Goal: Task Accomplishment & Management: Use online tool/utility

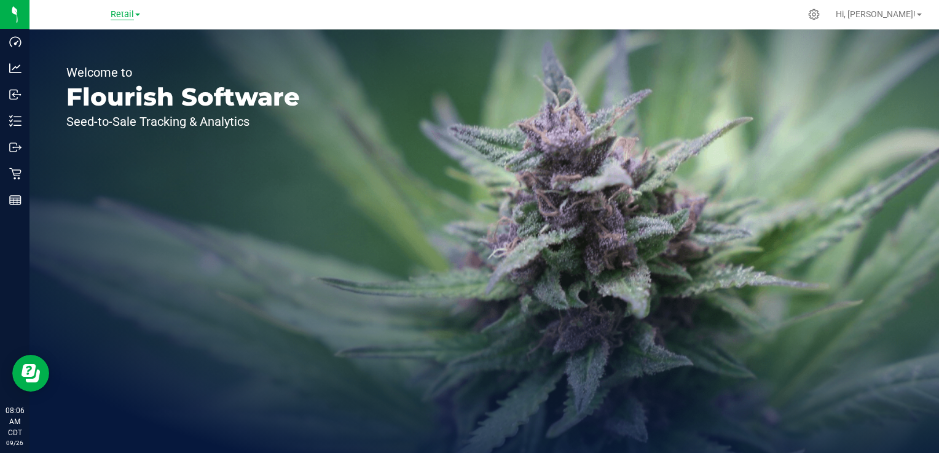
click at [120, 15] on span "Retail" at bounding box center [122, 14] width 23 height 11
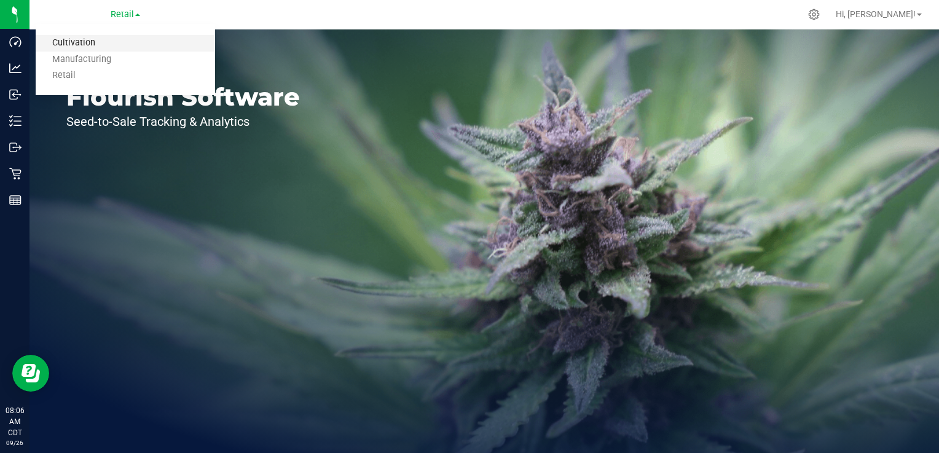
click at [110, 41] on link "Cultivation" at bounding box center [125, 43] width 179 height 17
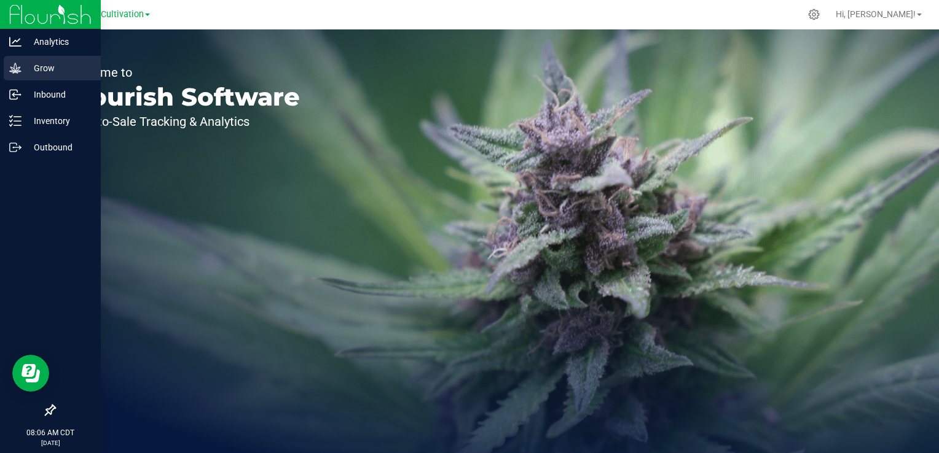
click at [44, 71] on p "Grow" at bounding box center [59, 68] width 74 height 15
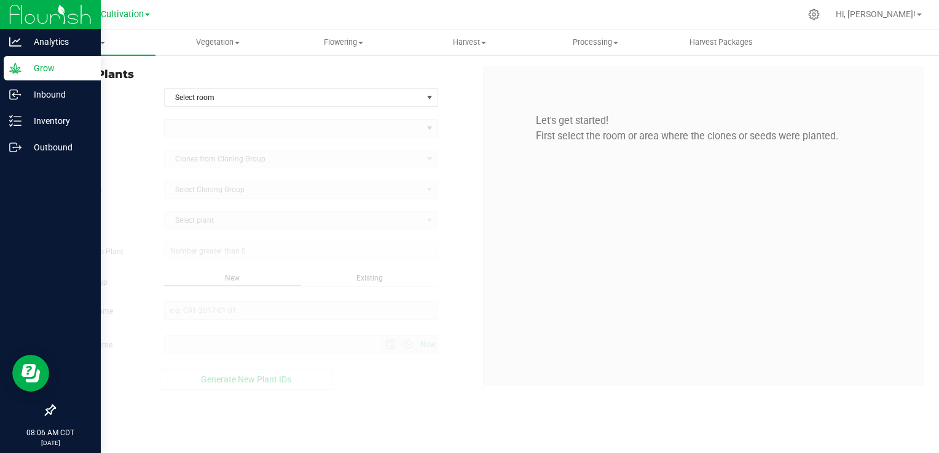
type input "[DATE] 8:06 AM"
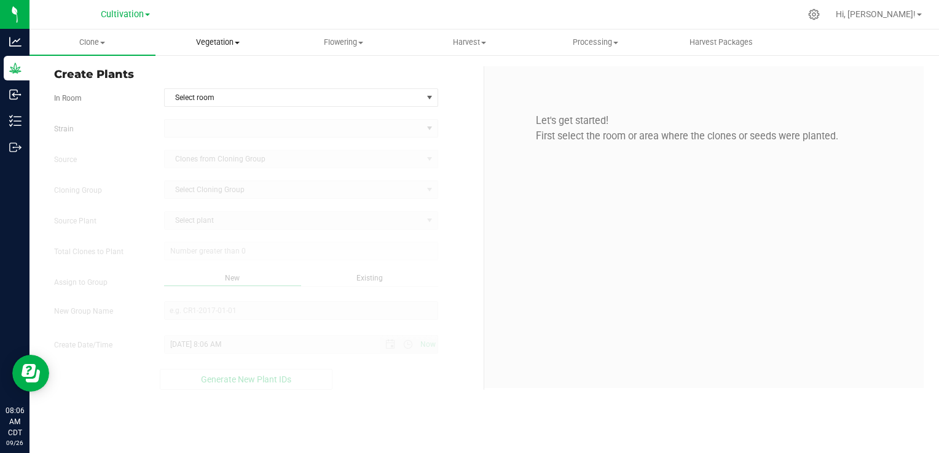
click at [232, 45] on span "Vegetation" at bounding box center [218, 42] width 125 height 11
click at [211, 107] on span "Mother groups" at bounding box center [201, 103] width 92 height 10
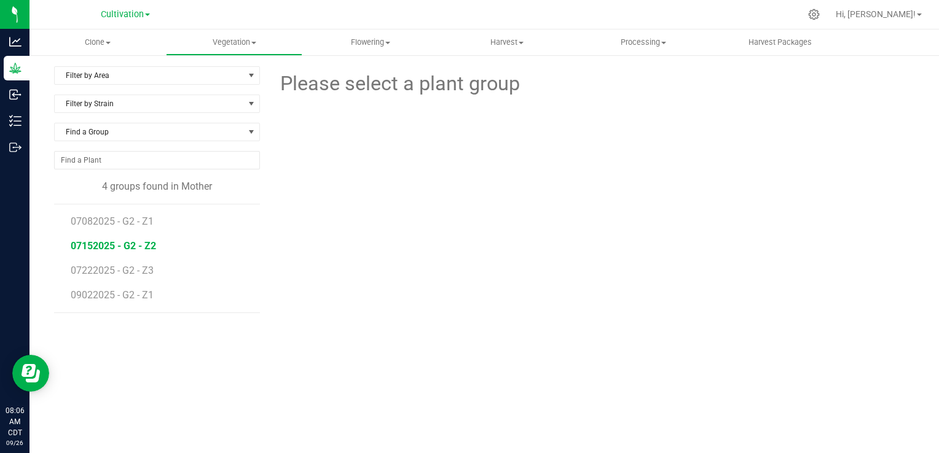
click at [118, 247] on span "07152025 - G2 - Z2" at bounding box center [113, 246] width 85 height 12
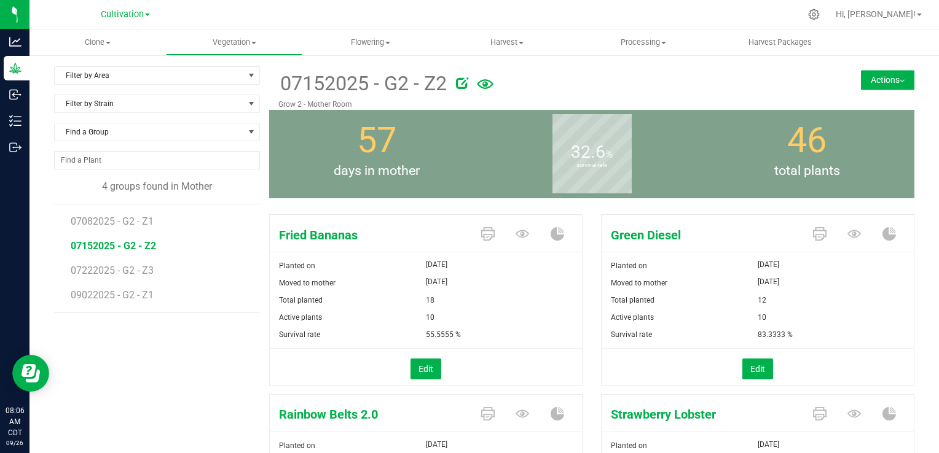
click at [875, 84] on button "Actions" at bounding box center [887, 80] width 53 height 20
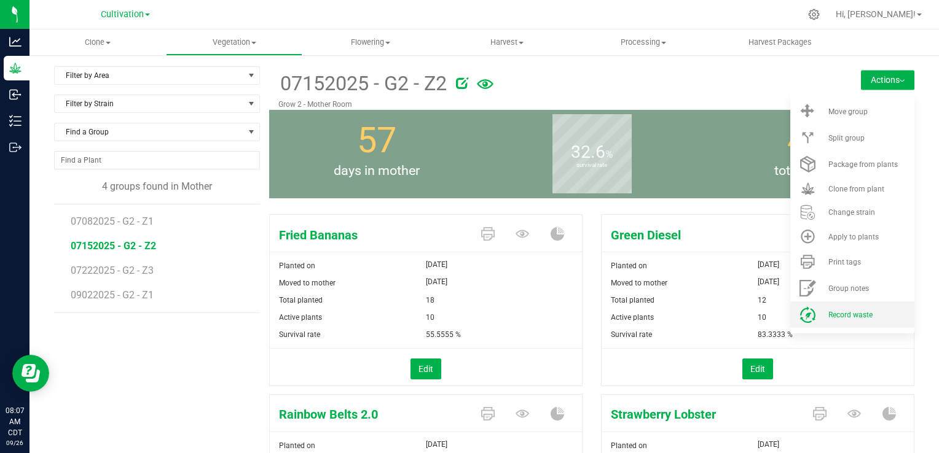
click at [839, 317] on span "Record waste" at bounding box center [850, 315] width 44 height 9
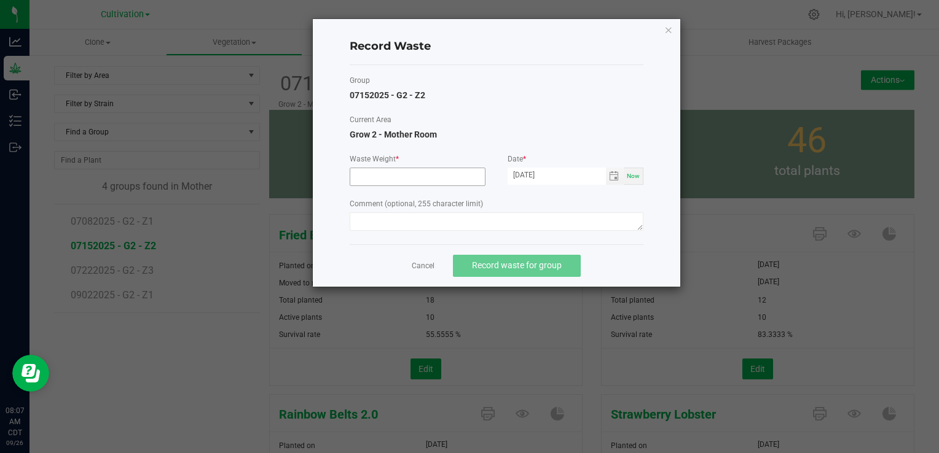
click at [390, 171] on input at bounding box center [417, 176] width 135 height 17
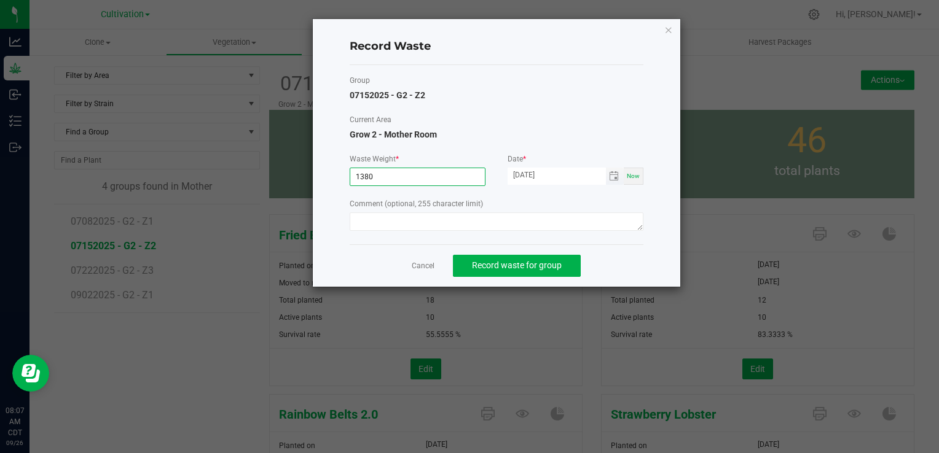
type input "1380.0000 g"
click at [531, 177] on input "[DATE]" at bounding box center [556, 175] width 98 height 15
type input "[DATE]"
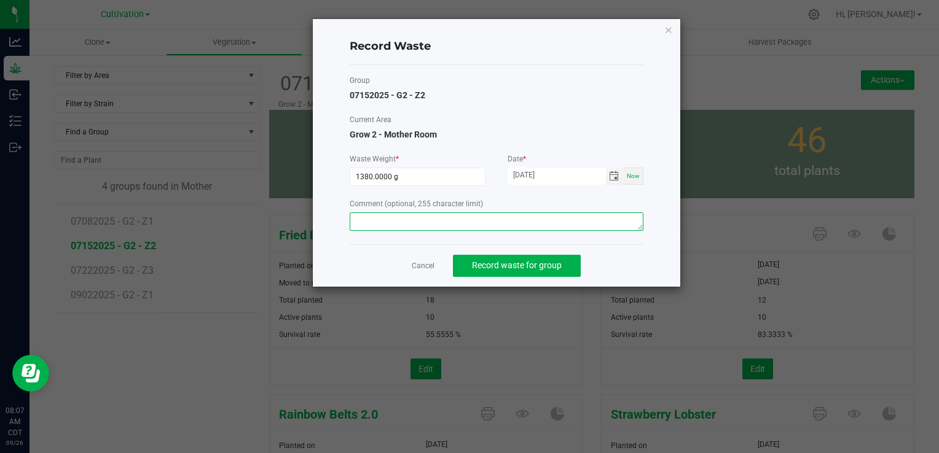
click at [463, 225] on textarea at bounding box center [497, 222] width 294 height 18
type textarea "Mom waste"
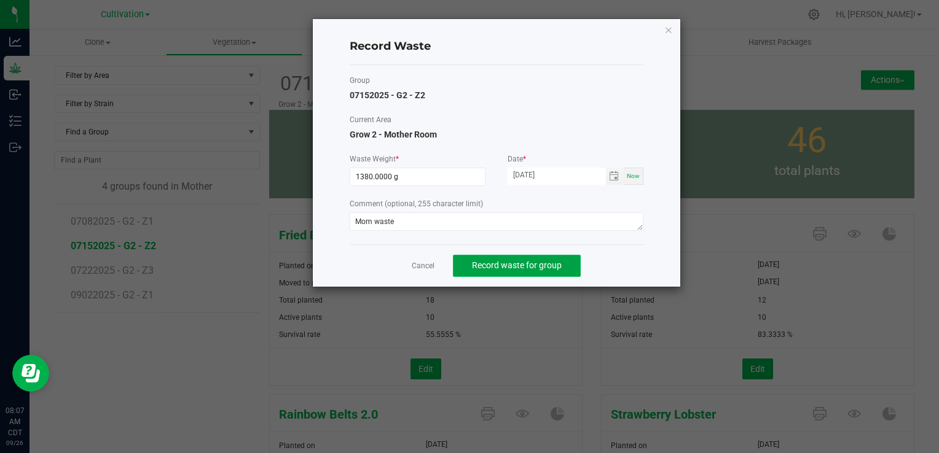
click at [523, 263] on span "Record waste for group" at bounding box center [517, 265] width 90 height 10
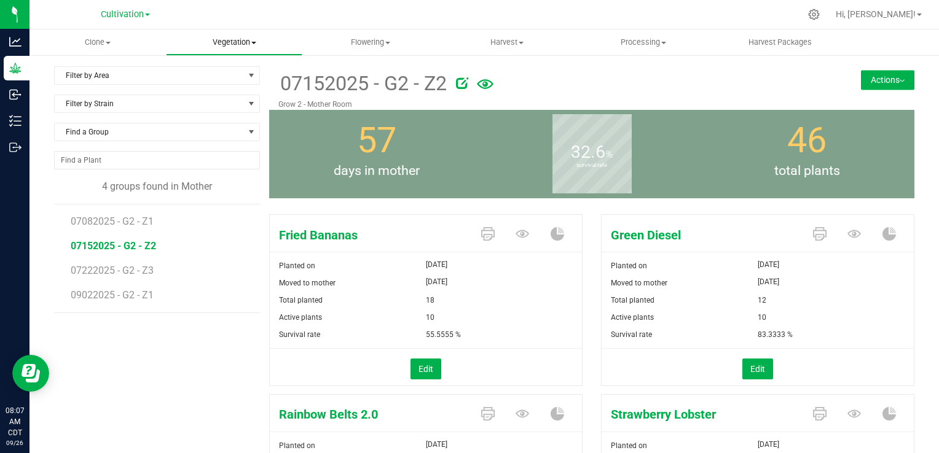
click at [251, 48] on span "Vegetation" at bounding box center [233, 42] width 135 height 11
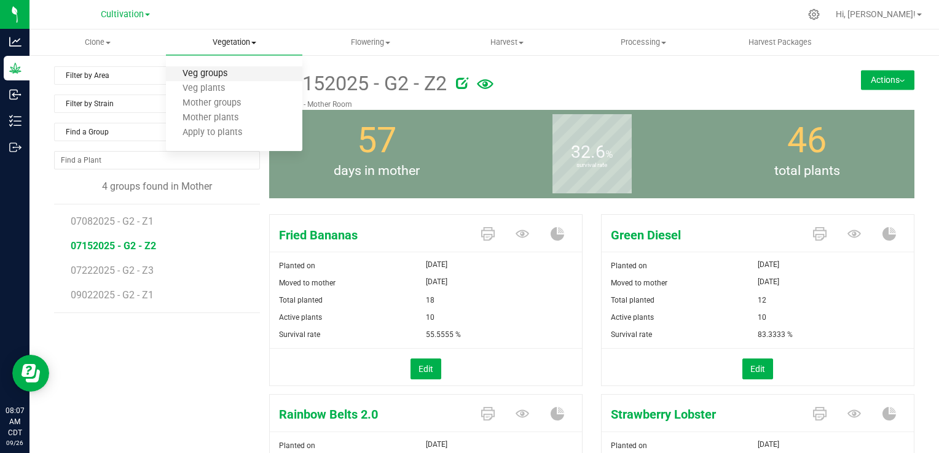
click at [229, 75] on span "Veg groups" at bounding box center [205, 74] width 78 height 10
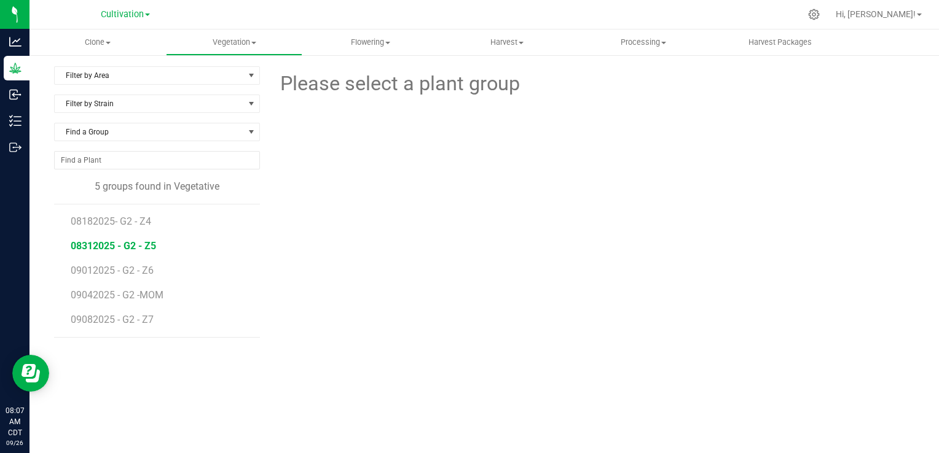
click at [127, 245] on span "08312025 - G2 - Z5" at bounding box center [113, 246] width 85 height 12
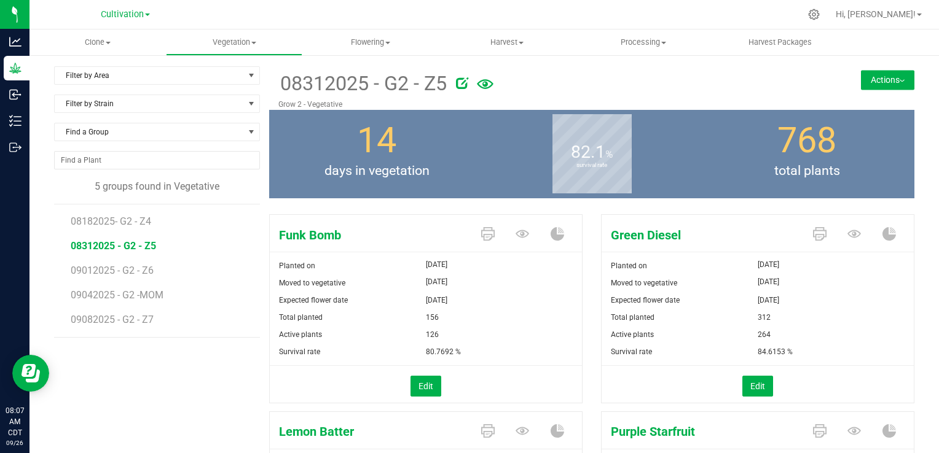
click at [868, 86] on button "Actions" at bounding box center [887, 80] width 53 height 20
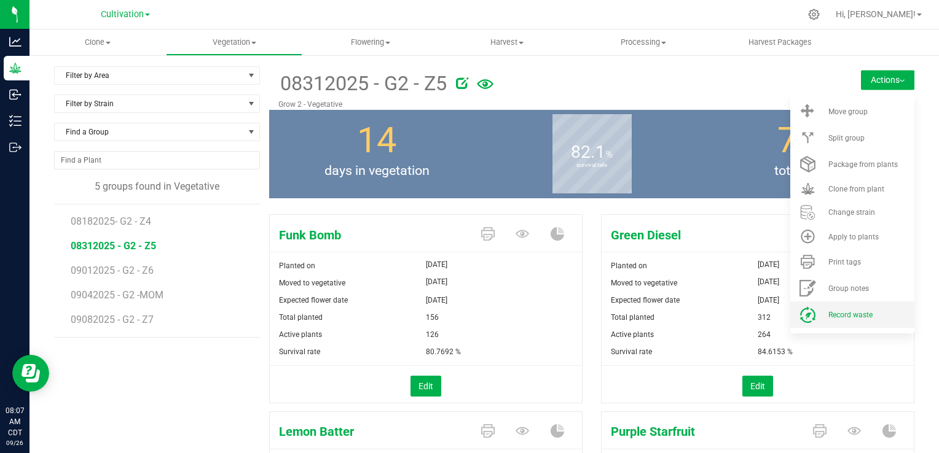
click at [844, 312] on span "Record waste" at bounding box center [850, 315] width 44 height 9
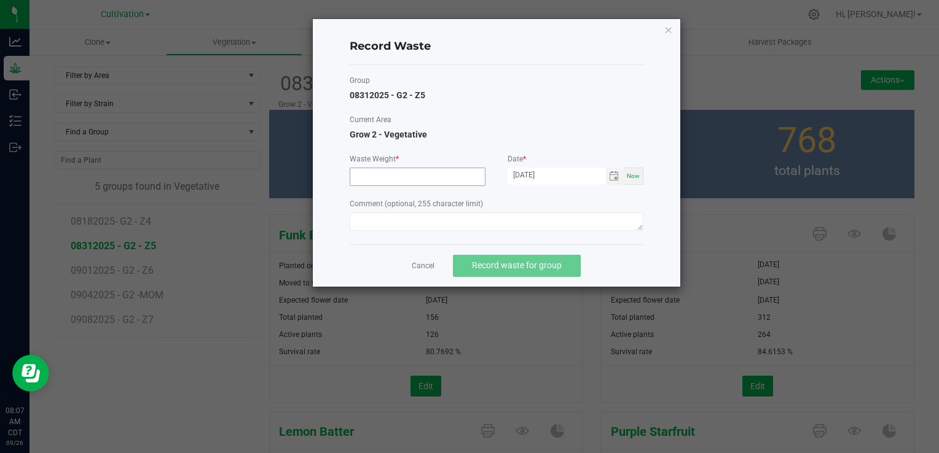
click at [411, 176] on input at bounding box center [417, 176] width 135 height 17
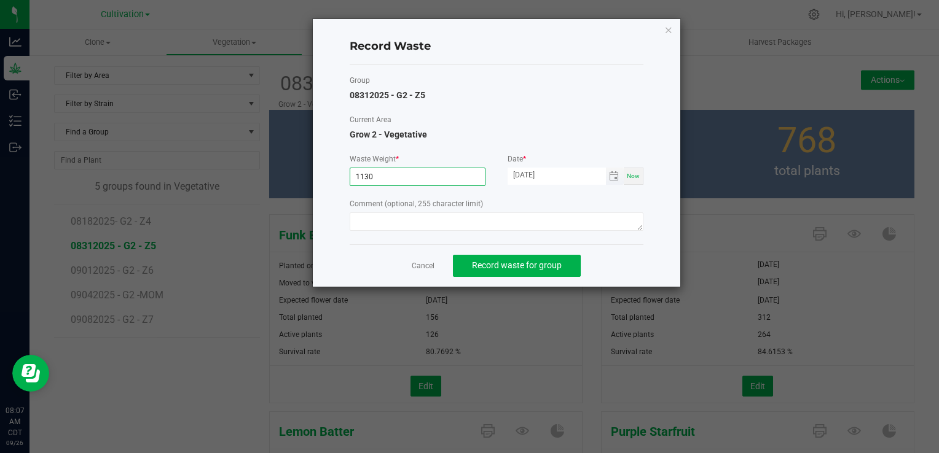
type input "1130.0000 g"
click at [527, 174] on input "[DATE]" at bounding box center [556, 175] width 98 height 15
type input "[DATE]"
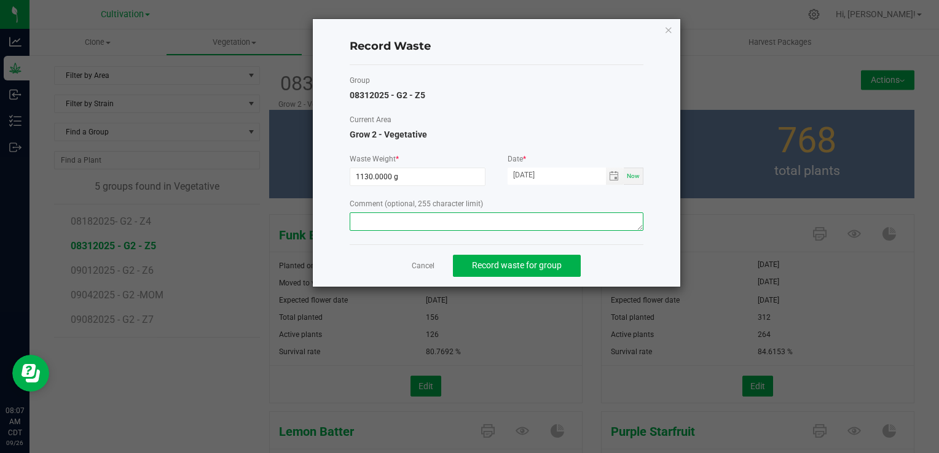
click at [489, 216] on textarea at bounding box center [497, 222] width 294 height 18
type textarea "Veg waste"
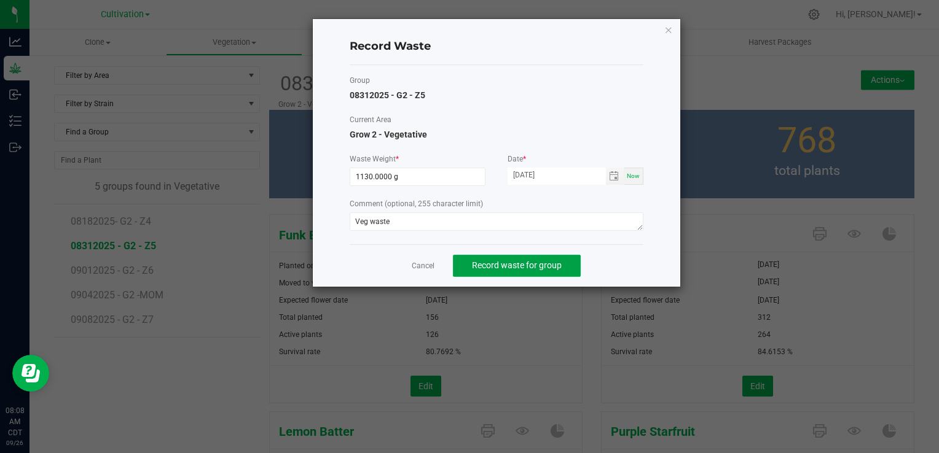
click at [506, 259] on button "Record waste for group" at bounding box center [517, 266] width 128 height 22
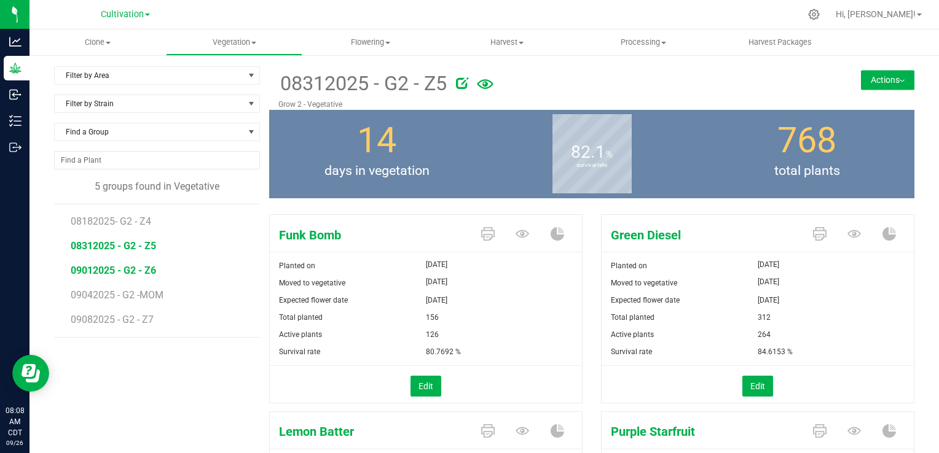
click at [134, 268] on span "09012025 - G2 - Z6" at bounding box center [113, 271] width 85 height 12
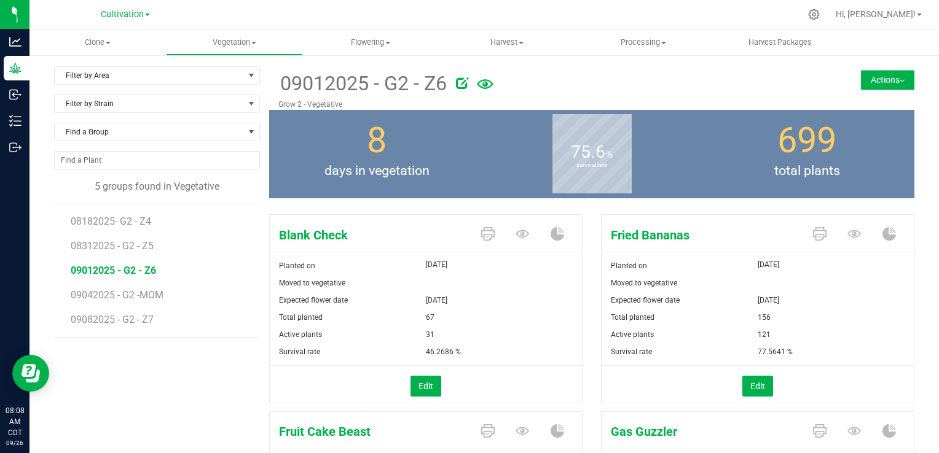
click at [888, 77] on button "Actions" at bounding box center [887, 80] width 53 height 20
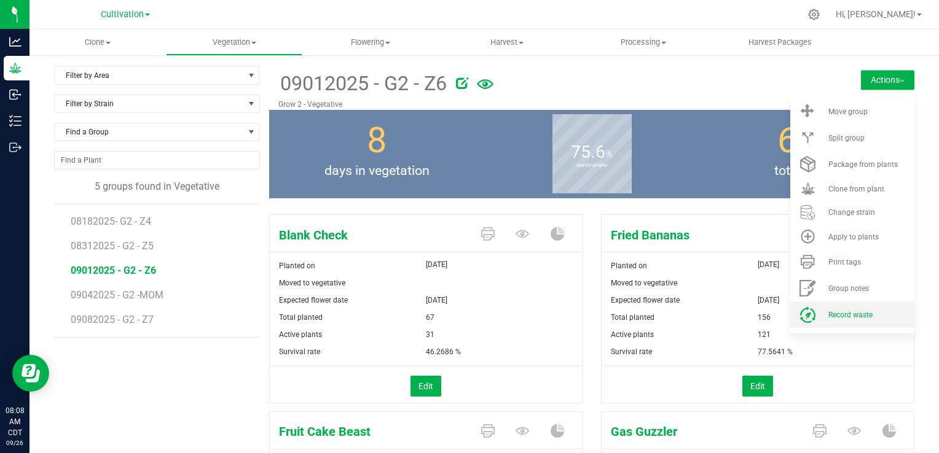
click at [847, 313] on span "Record waste" at bounding box center [850, 315] width 44 height 9
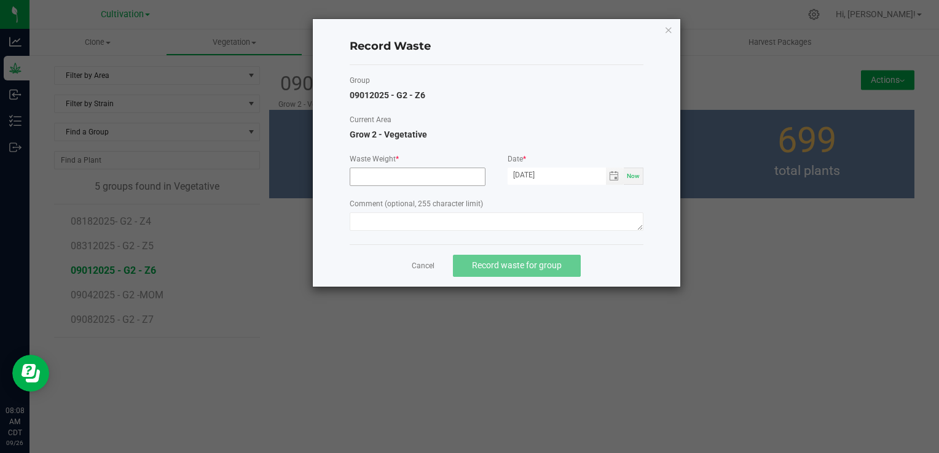
click at [455, 172] on input at bounding box center [417, 176] width 135 height 17
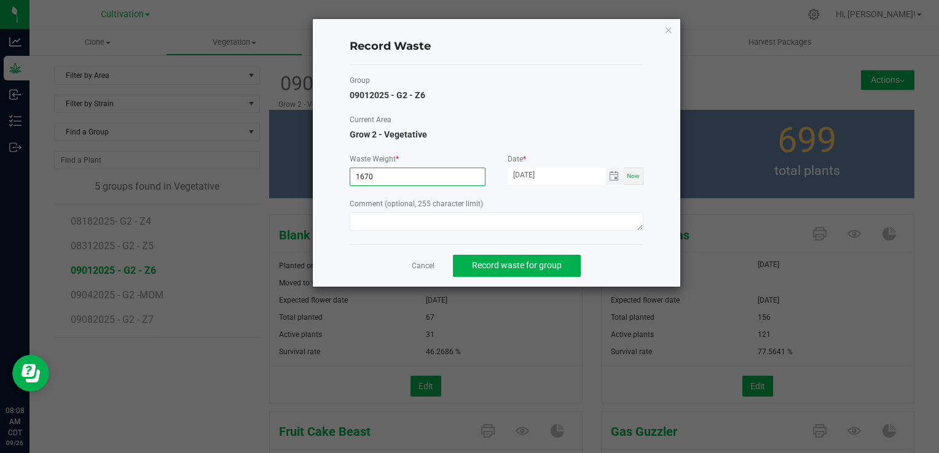
type input "1670.0000 g"
click at [525, 176] on input "[DATE]" at bounding box center [556, 175] width 98 height 15
type input "[DATE]"
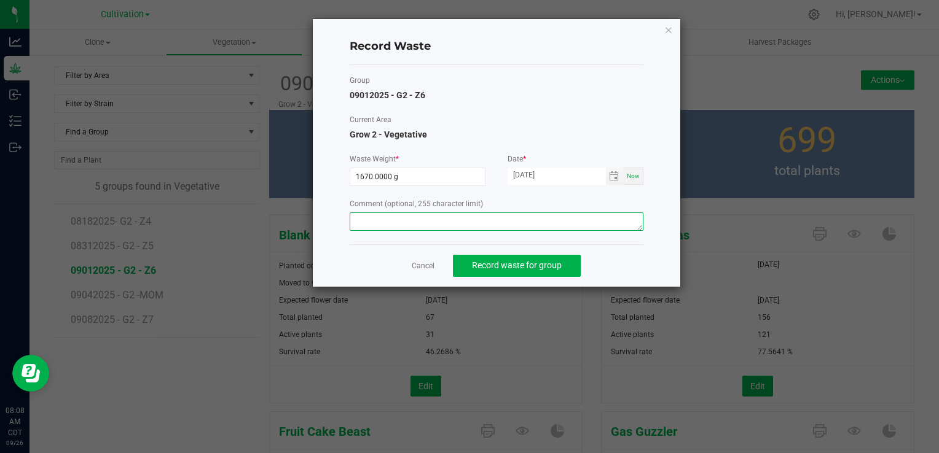
click at [565, 216] on textarea at bounding box center [497, 222] width 294 height 18
paste textarea "Veg waste"
type textarea "Veg waste"
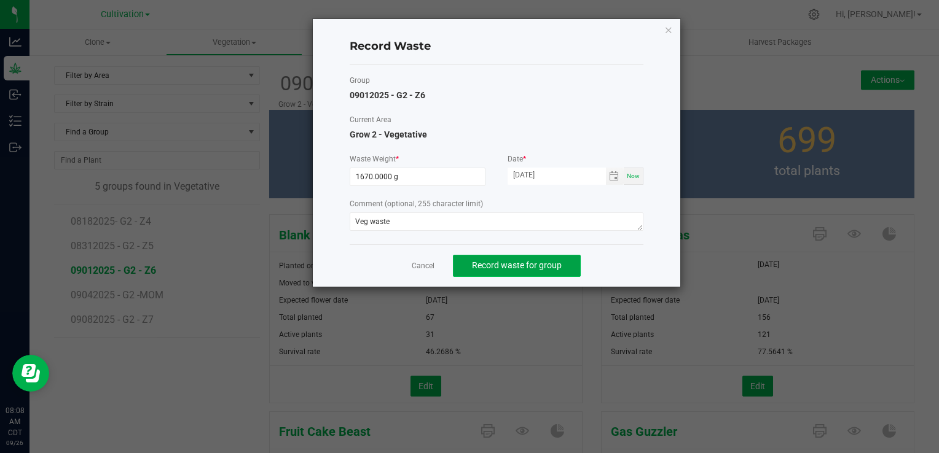
click at [540, 267] on span "Record waste for group" at bounding box center [517, 265] width 90 height 10
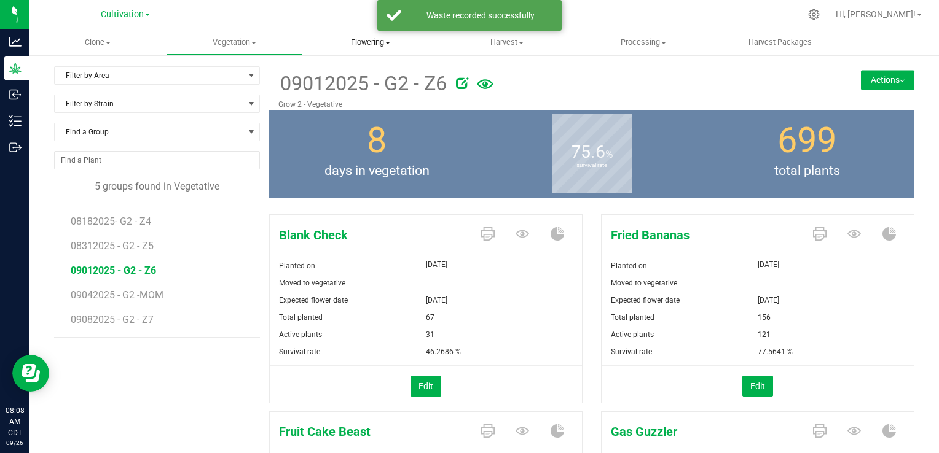
click at [361, 43] on span "Flowering" at bounding box center [370, 42] width 135 height 11
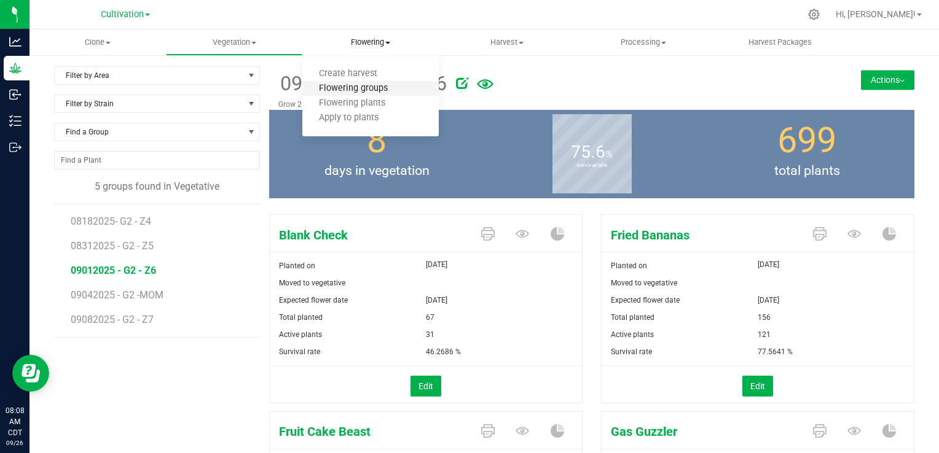
click at [369, 88] on span "Flowering groups" at bounding box center [353, 89] width 102 height 10
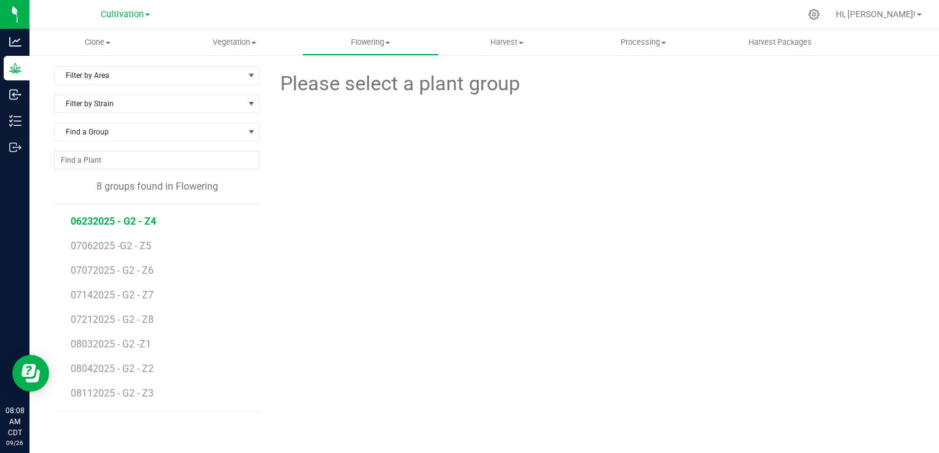
click at [127, 217] on span "06232025 - G2 - Z4" at bounding box center [113, 222] width 85 height 12
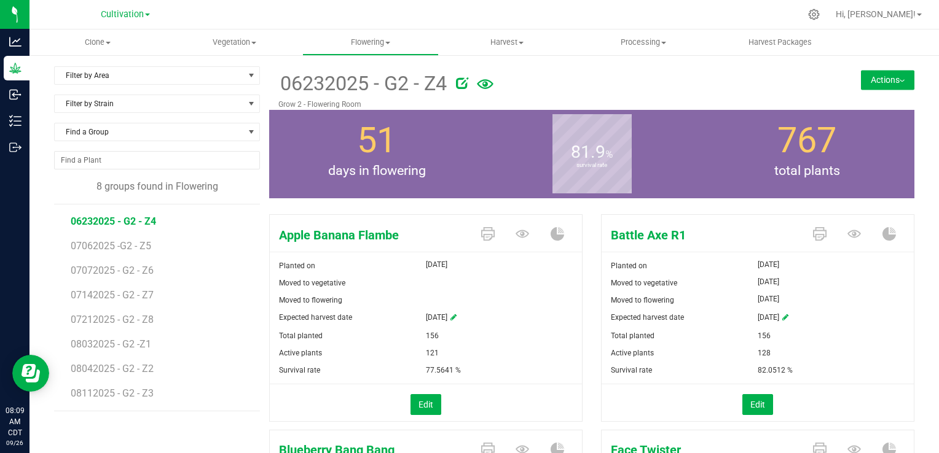
click at [861, 80] on button "Actions" at bounding box center [887, 80] width 53 height 20
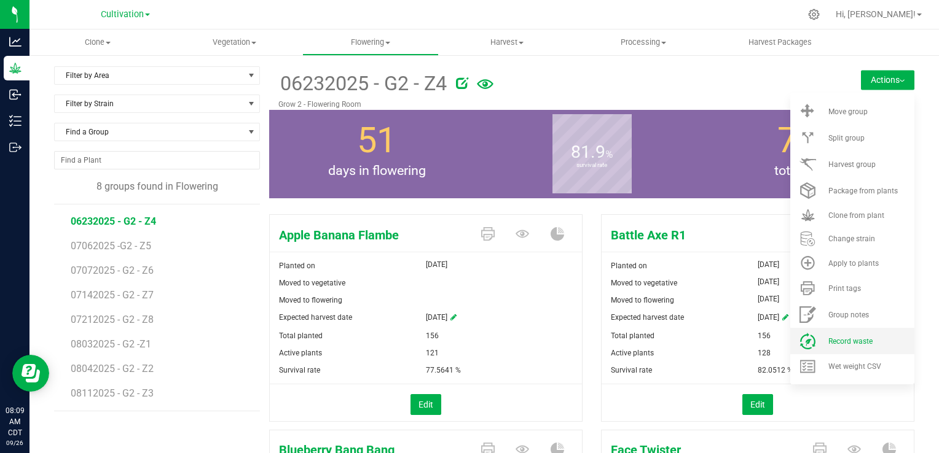
click at [838, 342] on span "Record waste" at bounding box center [850, 341] width 44 height 9
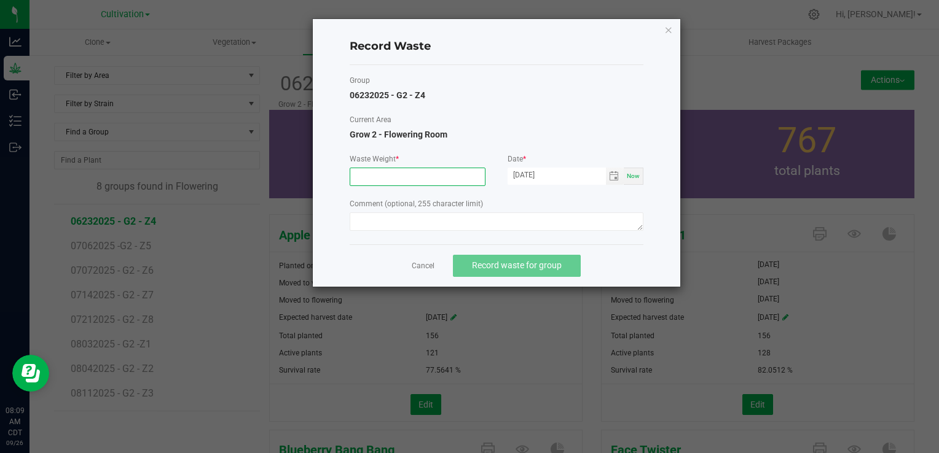
click at [423, 173] on input at bounding box center [417, 176] width 135 height 17
type input "15980.0000 g"
click at [528, 173] on input "[DATE]" at bounding box center [556, 175] width 98 height 15
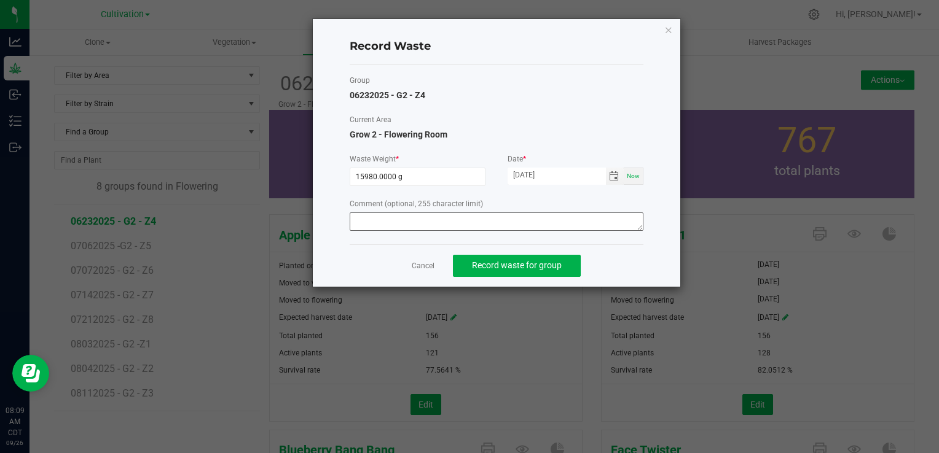
type input "[DATE]"
click at [517, 222] on textarea at bounding box center [497, 222] width 294 height 18
type textarea "M"
type textarea "Flower Waste"
click at [514, 270] on button "Record waste for group" at bounding box center [517, 266] width 128 height 22
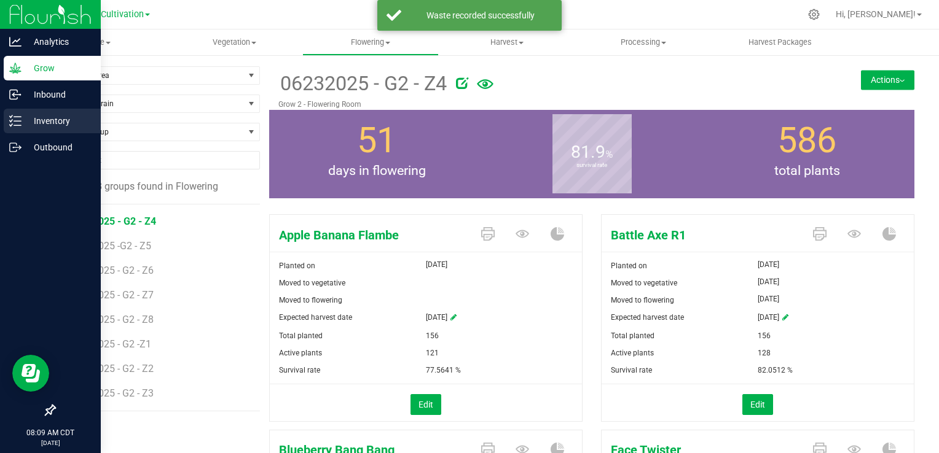
click at [17, 112] on div "Inventory" at bounding box center [52, 121] width 97 height 25
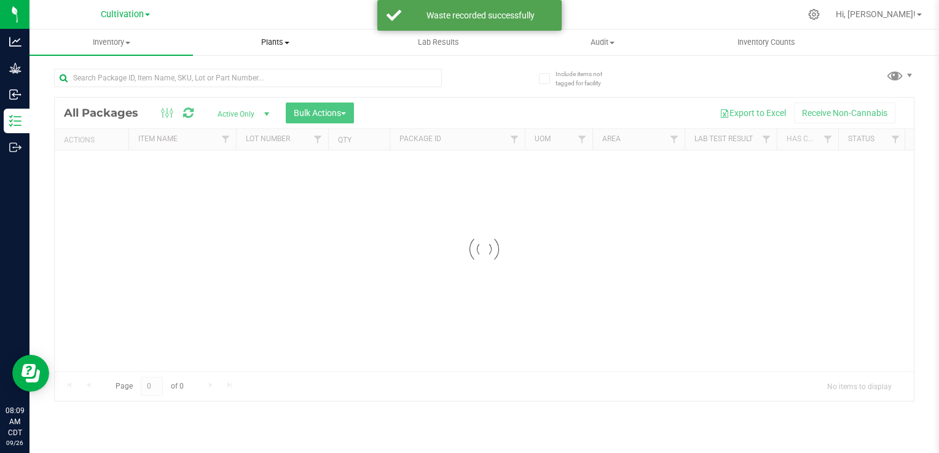
click at [286, 45] on span "Plants" at bounding box center [275, 42] width 162 height 11
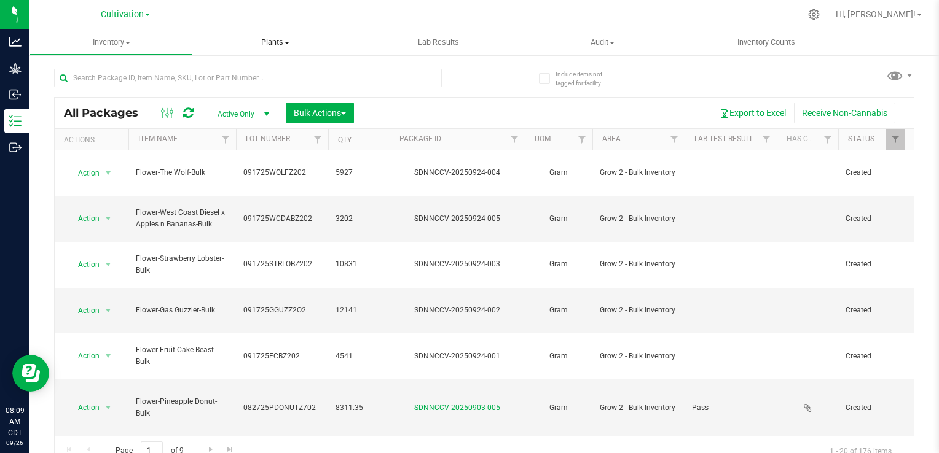
click at [289, 50] on uib-tab-heading "Plants All plants Waste log" at bounding box center [274, 42] width 163 height 26
click at [266, 85] on li "Waste log" at bounding box center [274, 89] width 163 height 15
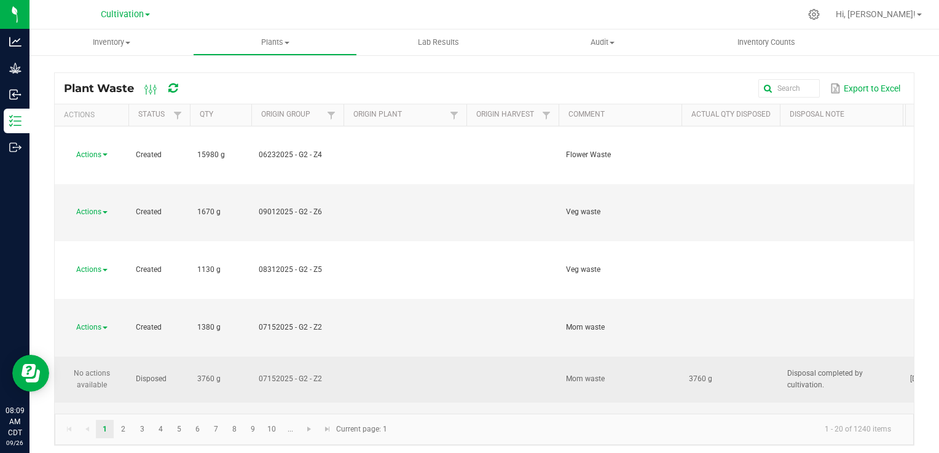
drag, startPoint x: 836, startPoint y: 233, endPoint x: 783, endPoint y: 225, distance: 53.4
click at [783, 357] on td "Disposal completed by cultivation." at bounding box center [841, 380] width 123 height 46
copy span "Disposal completed by cultivation."
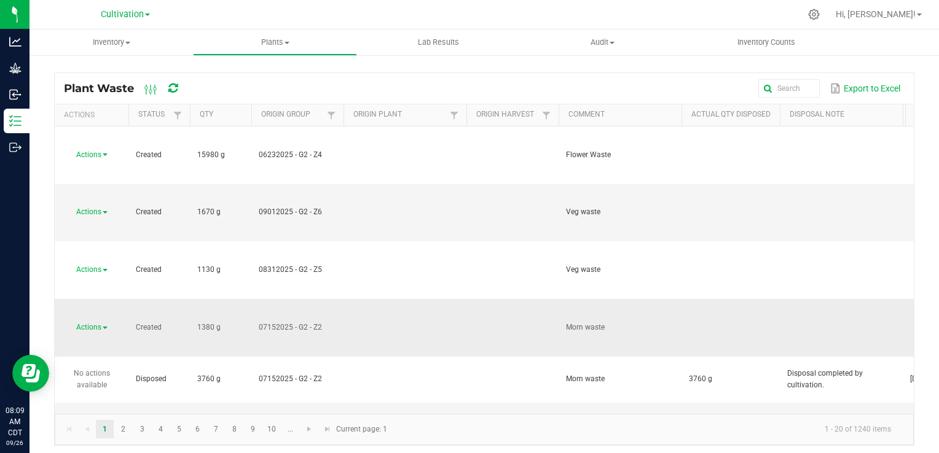
click at [105, 327] on span at bounding box center [105, 328] width 5 height 2
click at [95, 220] on li "Dispose" at bounding box center [90, 223] width 54 height 18
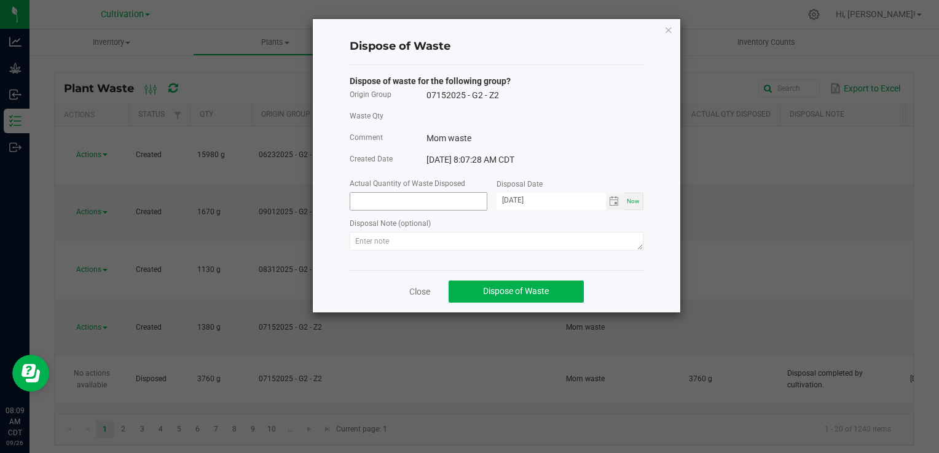
click at [421, 205] on input at bounding box center [418, 201] width 136 height 17
type input "1380.0000 g"
click at [512, 205] on input "[DATE]" at bounding box center [550, 200] width 109 height 15
type input "[DATE]"
click at [503, 235] on textarea at bounding box center [497, 241] width 294 height 18
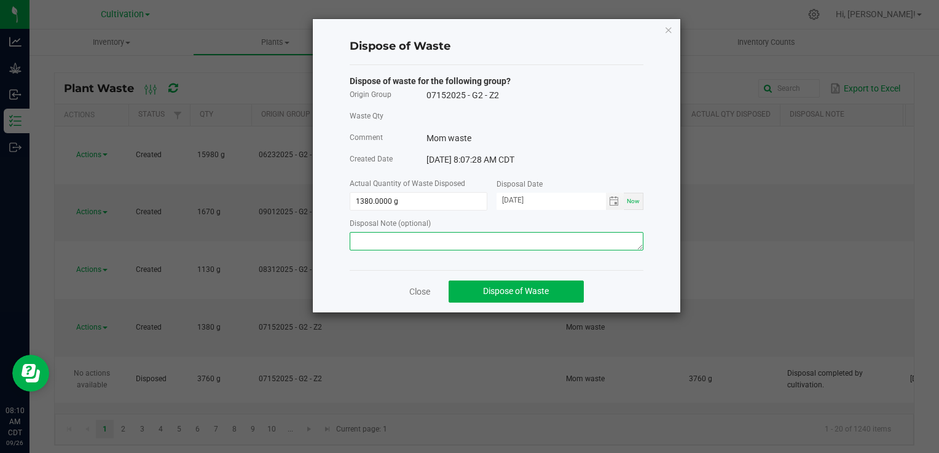
paste textarea "Disposal completed by cultivation."
type textarea "Disposal completed by cultivation."
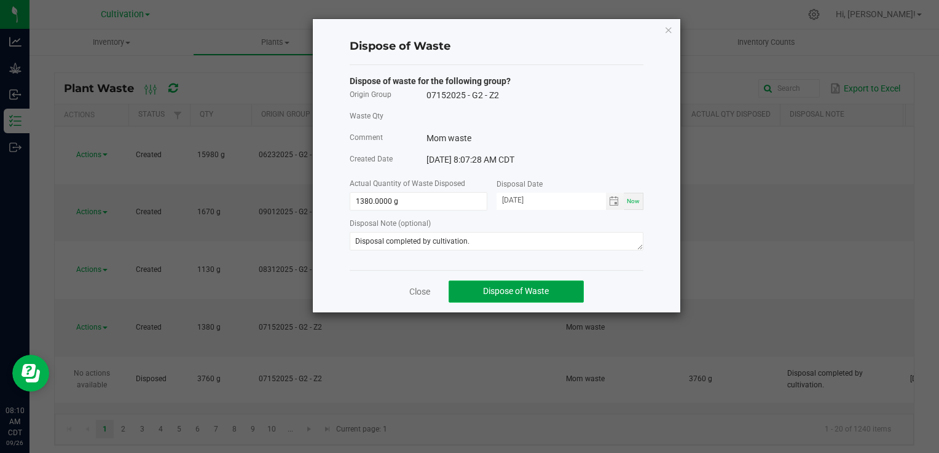
click at [508, 296] on span "Dispose of Waste" at bounding box center [516, 291] width 66 height 10
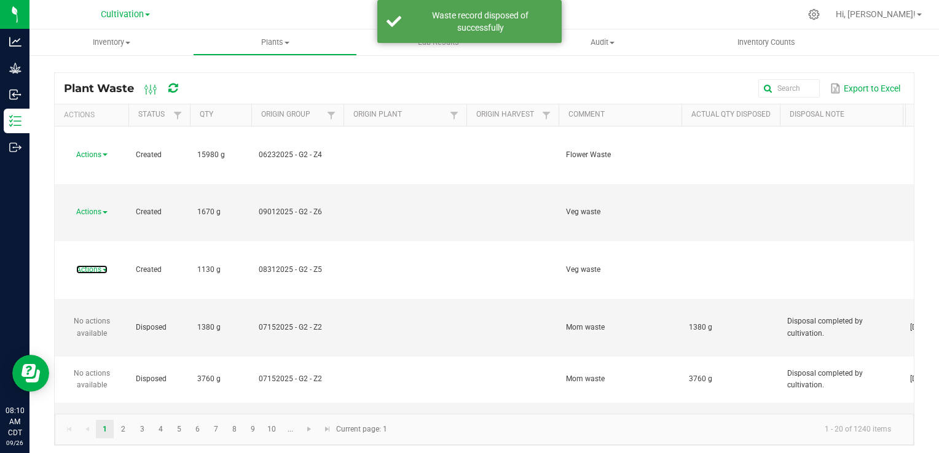
click at [100, 265] on span "Actions" at bounding box center [88, 269] width 25 height 9
click at [97, 200] on li "Dispose" at bounding box center [90, 201] width 54 height 18
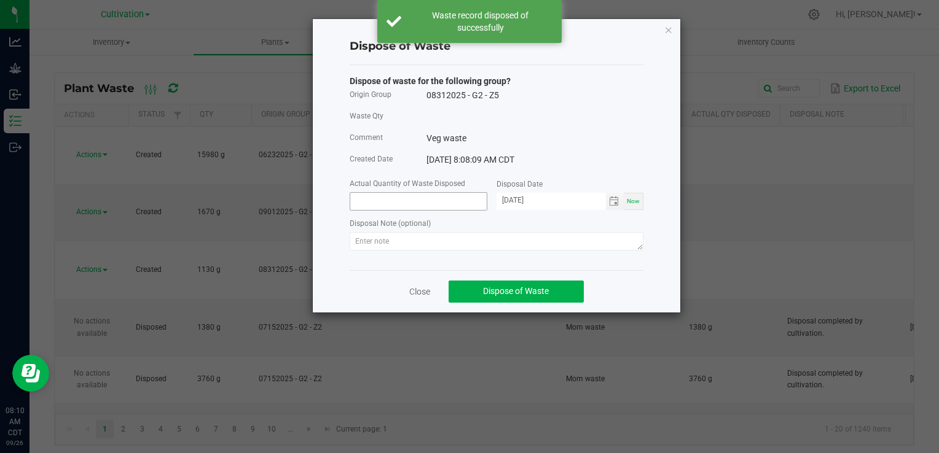
click at [386, 206] on input at bounding box center [418, 201] width 136 height 17
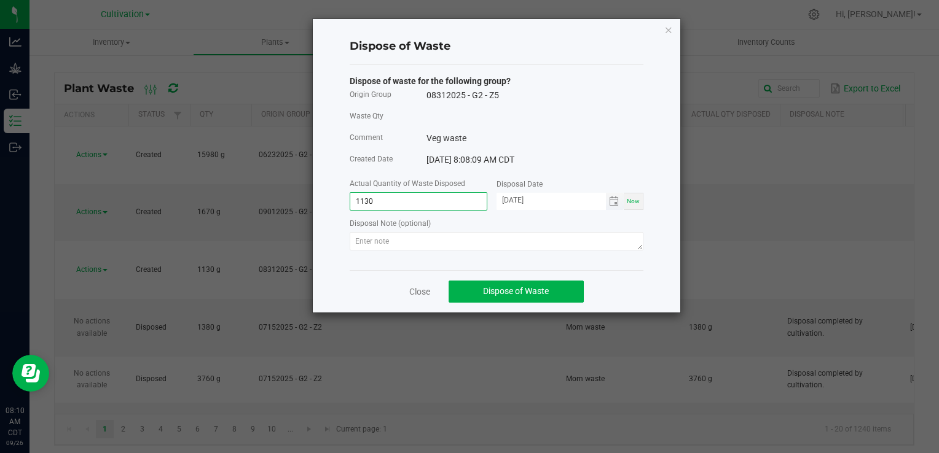
type input "1130.0000 g"
click at [515, 202] on input "[DATE]" at bounding box center [550, 200] width 109 height 15
type input "[DATE]"
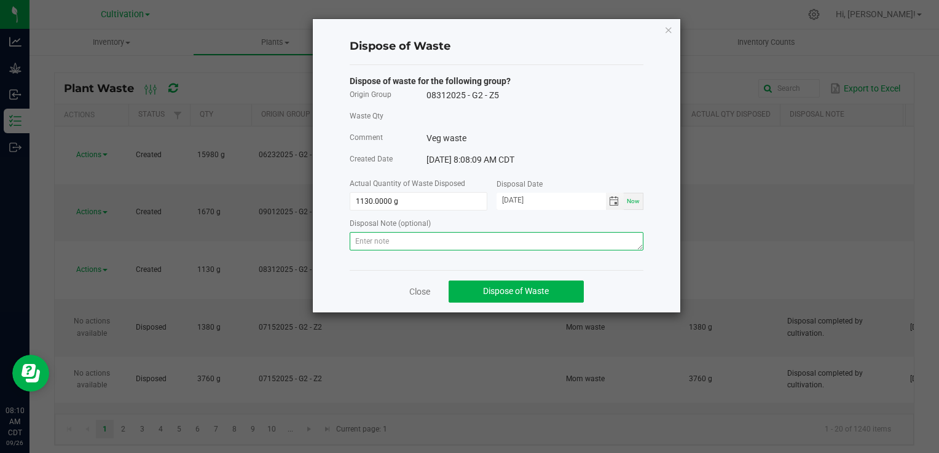
click at [480, 241] on textarea at bounding box center [497, 241] width 294 height 18
paste textarea "Disposal completed by cultivation."
type textarea "Disposal completed by cultivation."
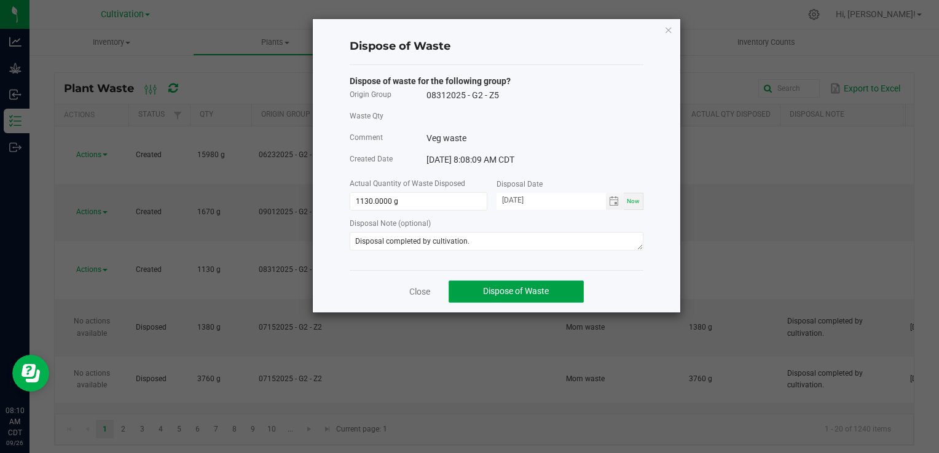
click at [493, 290] on span "Dispose of Waste" at bounding box center [516, 291] width 66 height 10
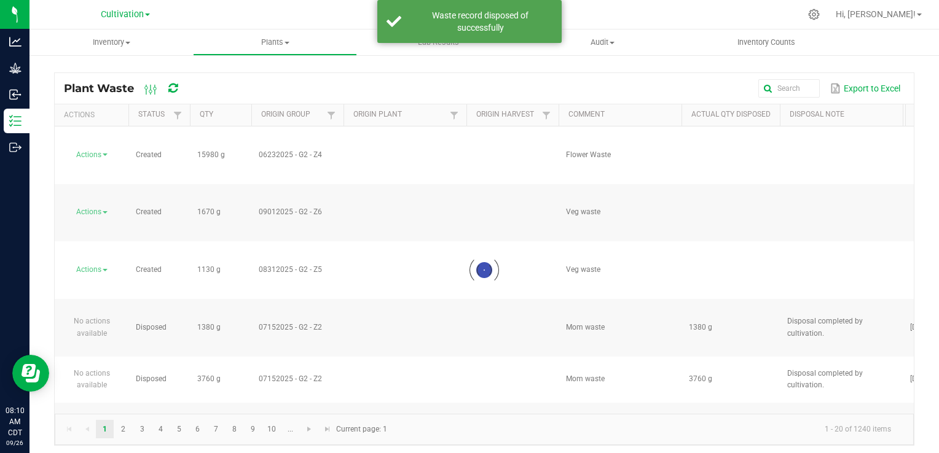
click at [98, 158] on div at bounding box center [484, 271] width 859 height 288
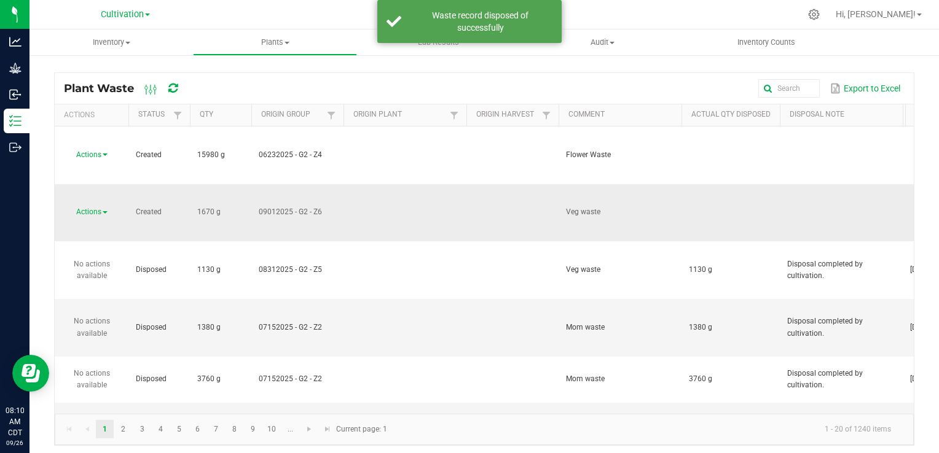
click at [98, 208] on span "Actions" at bounding box center [88, 212] width 25 height 9
click at [96, 176] on li "Dispose" at bounding box center [90, 179] width 54 height 18
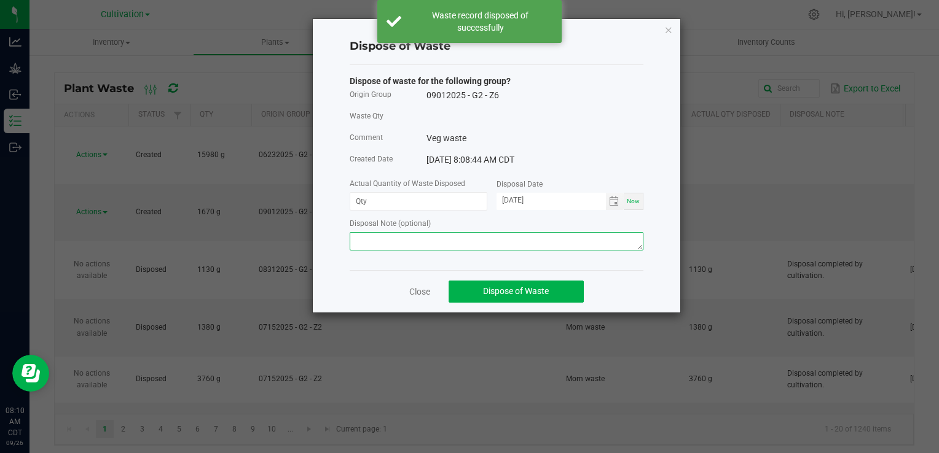
click at [405, 234] on textarea at bounding box center [497, 241] width 294 height 18
paste textarea "Disposal completed by cultivation."
type textarea "Disposal completed by cultivation."
click at [402, 202] on input at bounding box center [418, 201] width 136 height 17
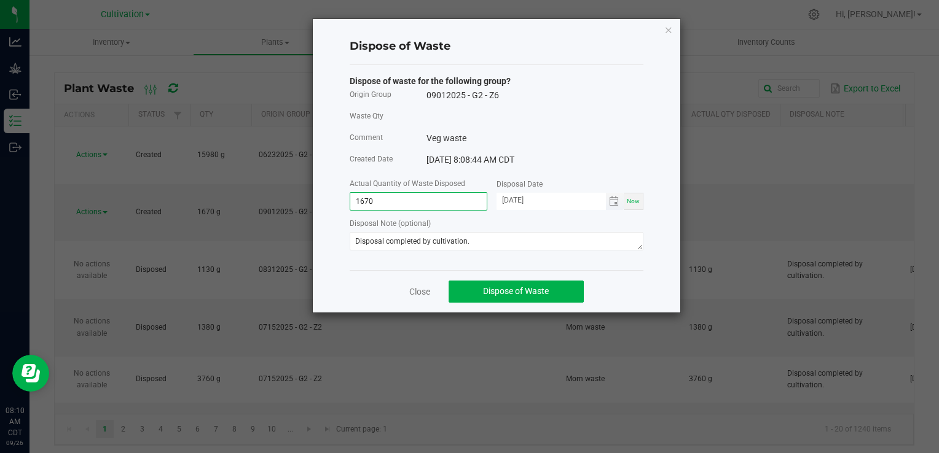
type input "1670.0000 g"
click at [514, 203] on input "[DATE]" at bounding box center [550, 200] width 109 height 15
type input "[DATE]"
click at [531, 294] on span "Dispose of Waste" at bounding box center [516, 291] width 66 height 10
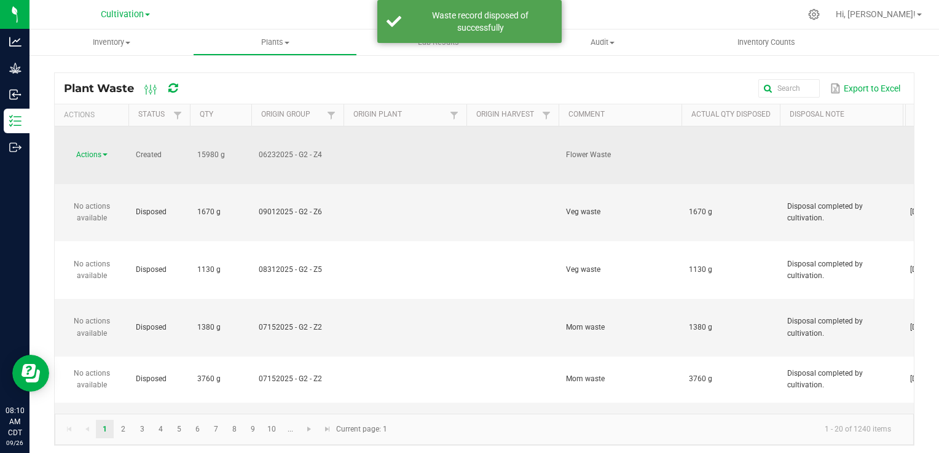
click at [98, 151] on span "Actions" at bounding box center [88, 155] width 25 height 9
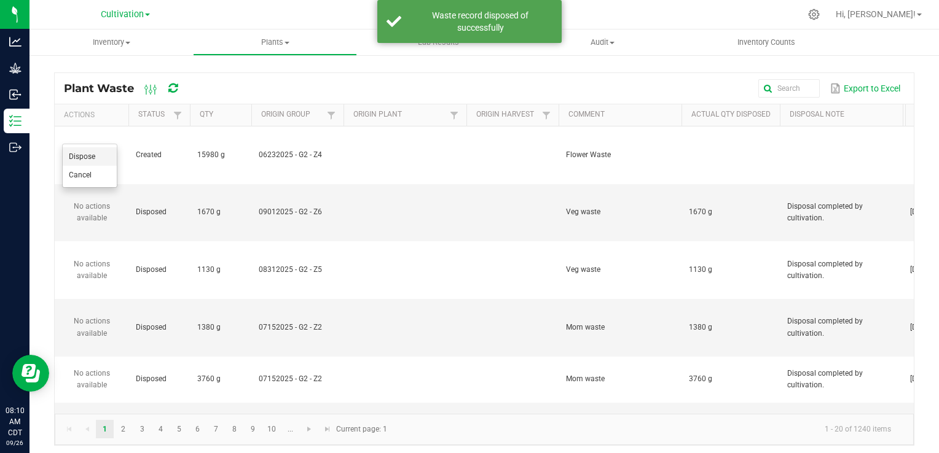
click at [95, 155] on span "Dispose" at bounding box center [82, 156] width 26 height 9
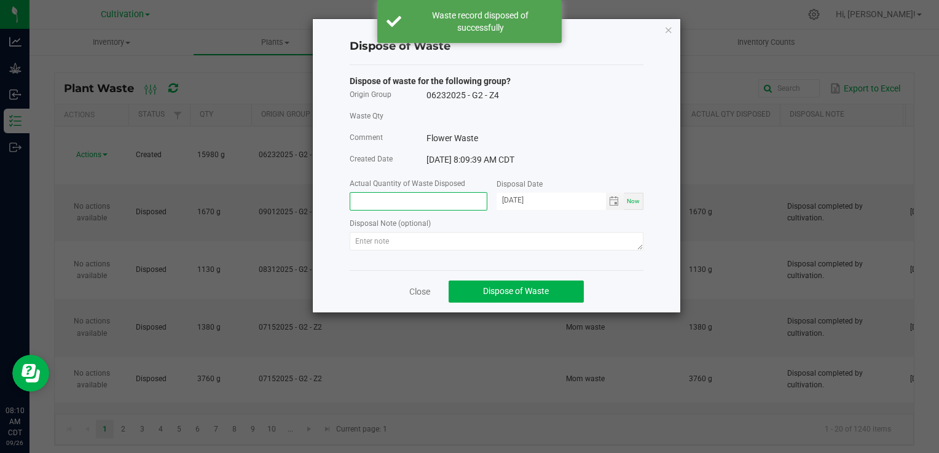
click at [446, 206] on input at bounding box center [418, 201] width 136 height 17
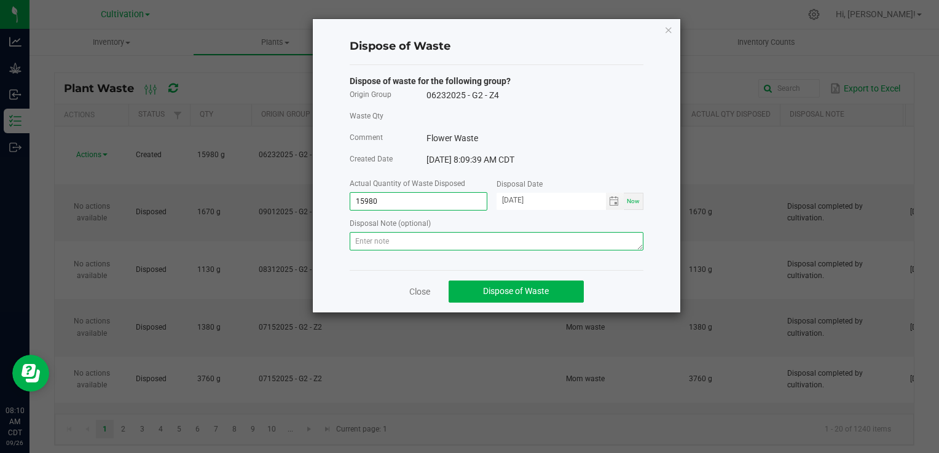
type input "15980.0000 g"
click at [447, 240] on textarea at bounding box center [497, 241] width 294 height 18
paste textarea "Disposal completed by cultivation."
type textarea "Disposal completed by cultivation."
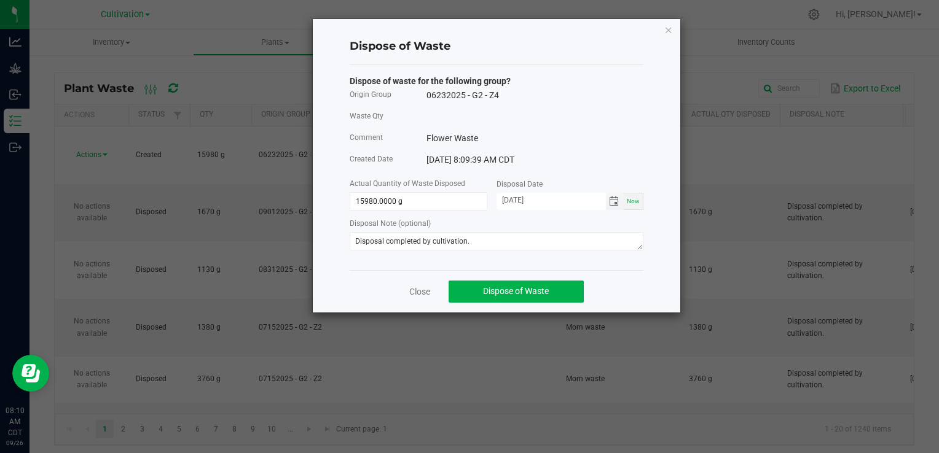
click at [514, 200] on input "[DATE]" at bounding box center [550, 200] width 109 height 15
type input "[DATE]"
click at [556, 293] on button "Dispose of Waste" at bounding box center [515, 292] width 135 height 22
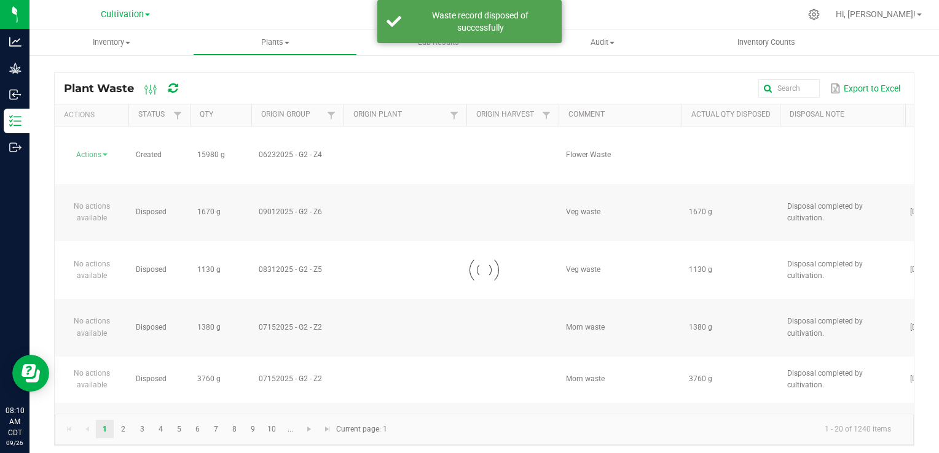
drag, startPoint x: 508, startPoint y: 409, endPoint x: 540, endPoint y: 413, distance: 32.3
click at [572, 413] on div at bounding box center [484, 271] width 859 height 288
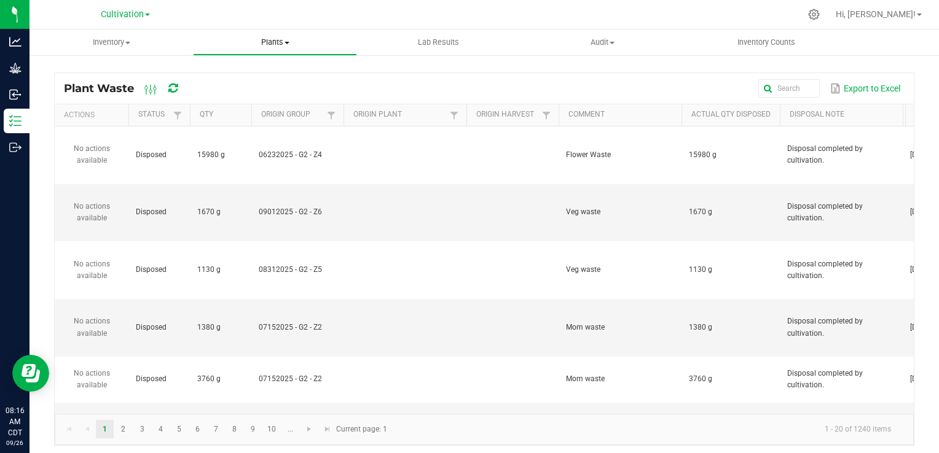
click at [283, 37] on span "Plants" at bounding box center [275, 42] width 162 height 11
click at [253, 74] on span "All plants" at bounding box center [228, 74] width 71 height 10
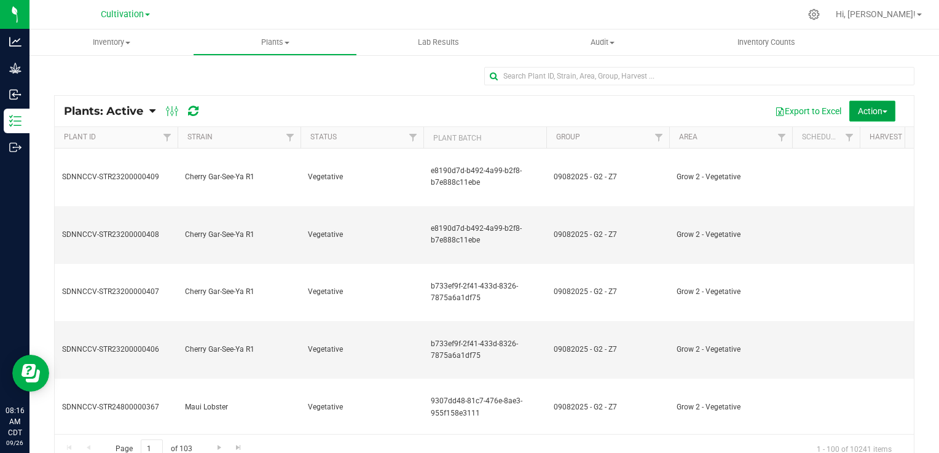
click at [879, 114] on button "Action" at bounding box center [872, 111] width 46 height 21
click at [857, 136] on span "Destroy plants" at bounding box center [849, 139] width 52 height 10
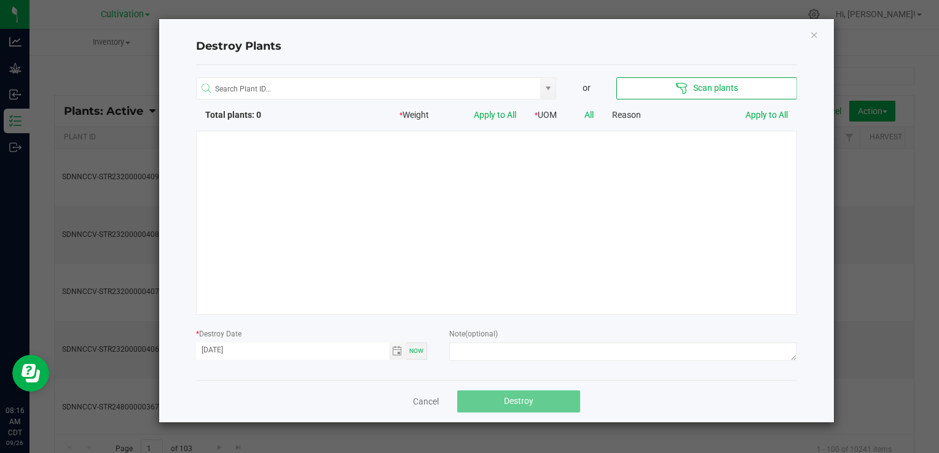
click at [762, 84] on button "Scan plants" at bounding box center [706, 88] width 180 height 22
click at [738, 262] on div at bounding box center [496, 223] width 601 height 184
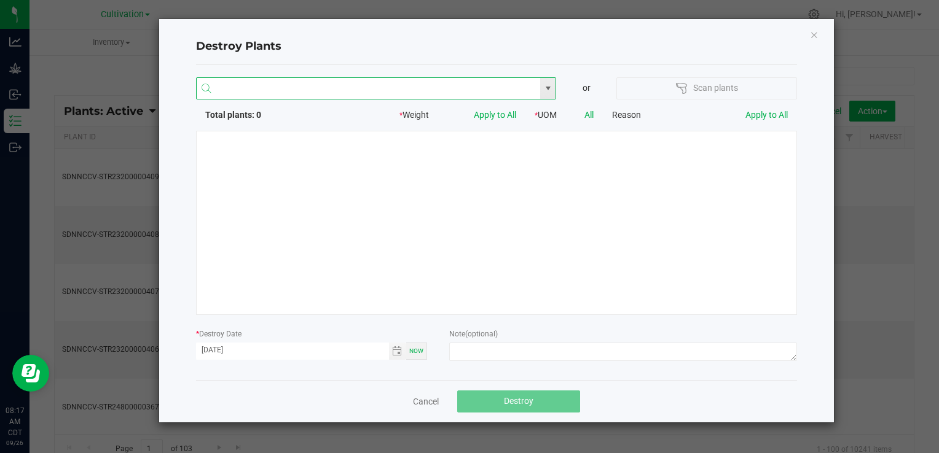
click at [433, 90] on input "NO DATA FOUND" at bounding box center [369, 89] width 344 height 22
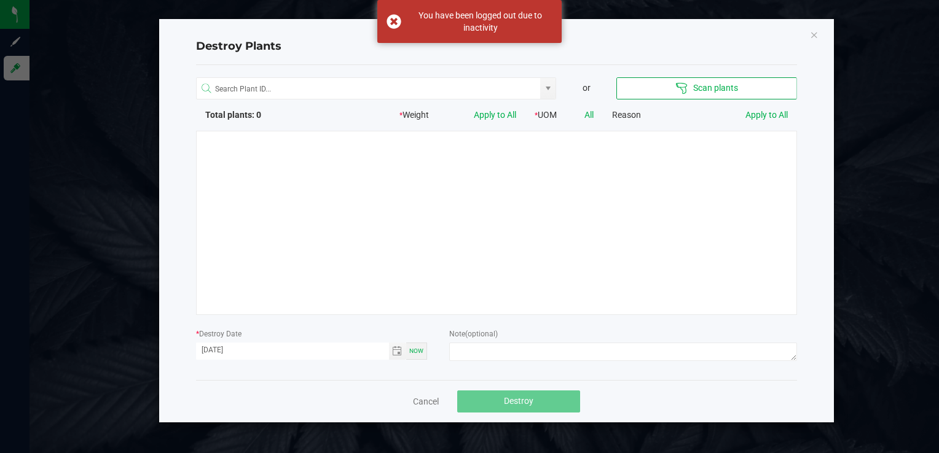
type input "[PERSON_NAME][EMAIL_ADDRESS][PERSON_NAME][DOMAIN_NAME]"
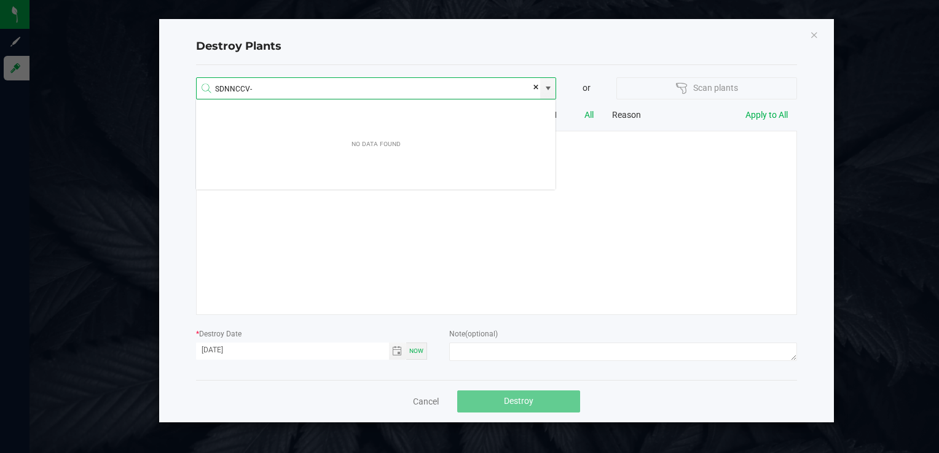
scroll to position [22, 361]
type input "SDNNCCV-STR23100000040"
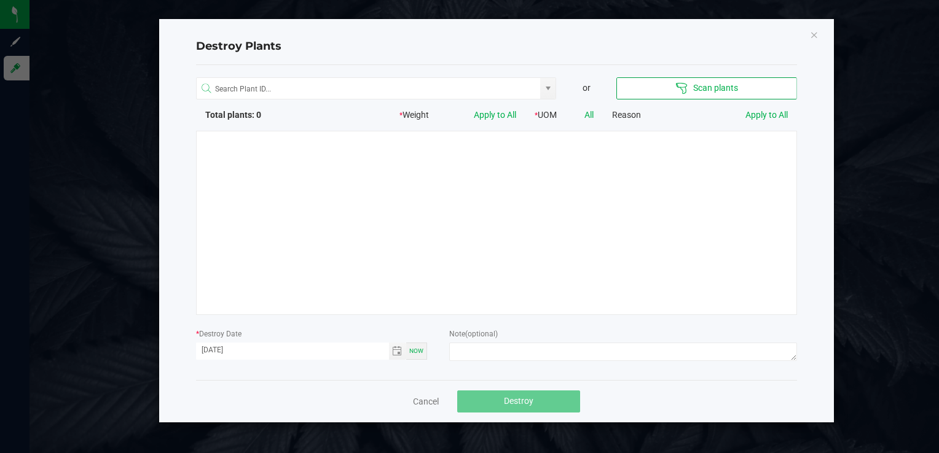
click at [622, 299] on div at bounding box center [496, 223] width 601 height 184
click at [816, 34] on icon "Close" at bounding box center [814, 34] width 9 height 15
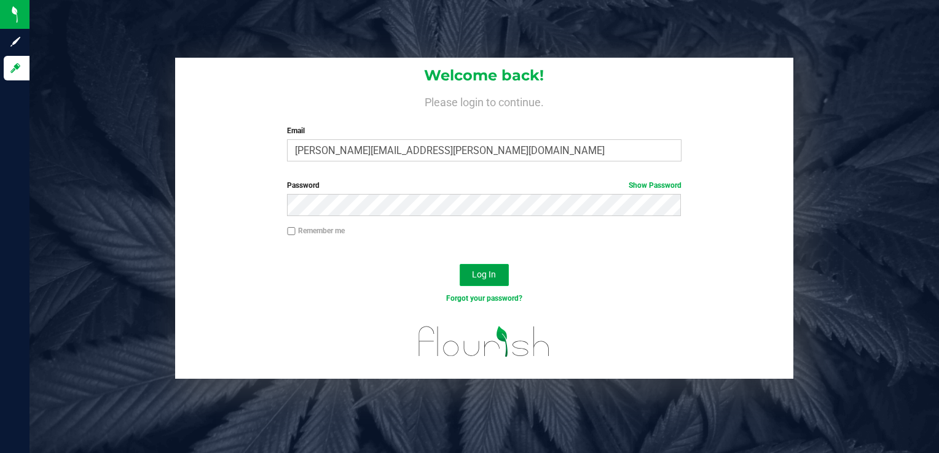
click at [494, 276] on span "Log In" at bounding box center [484, 275] width 24 height 10
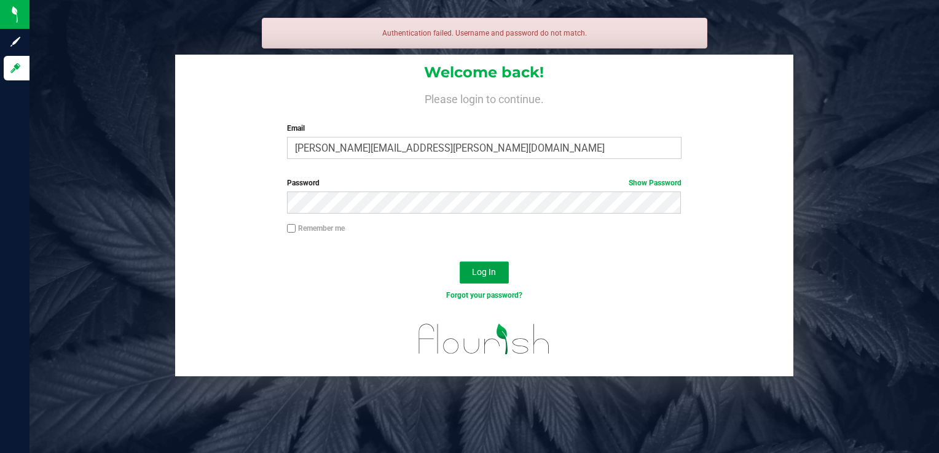
click at [486, 264] on button "Log In" at bounding box center [484, 273] width 49 height 22
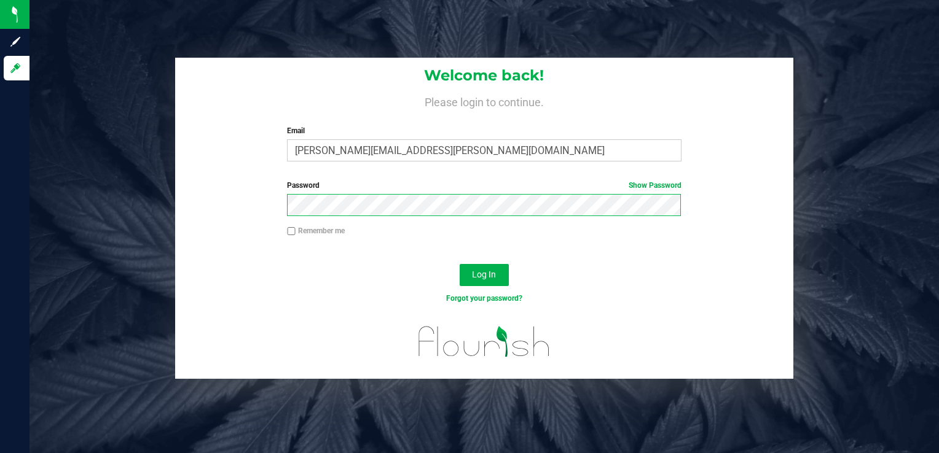
click at [460, 264] on button "Log In" at bounding box center [484, 275] width 49 height 22
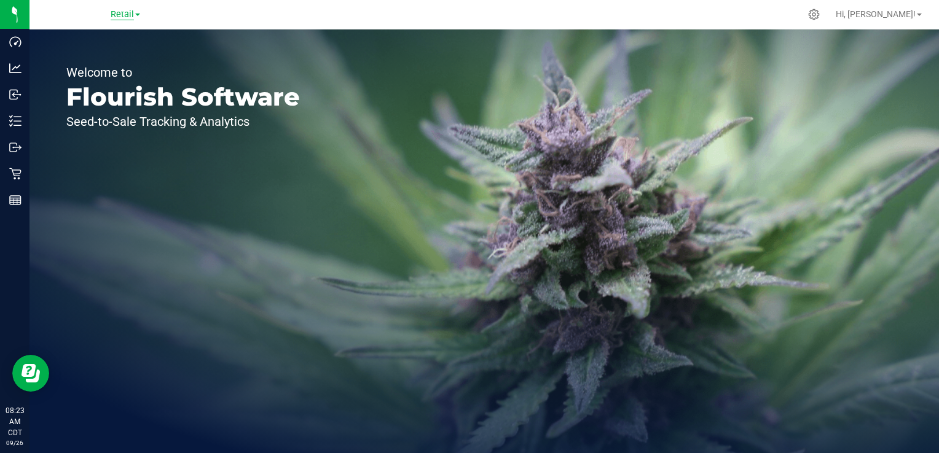
click at [131, 17] on span "Retail" at bounding box center [122, 14] width 23 height 11
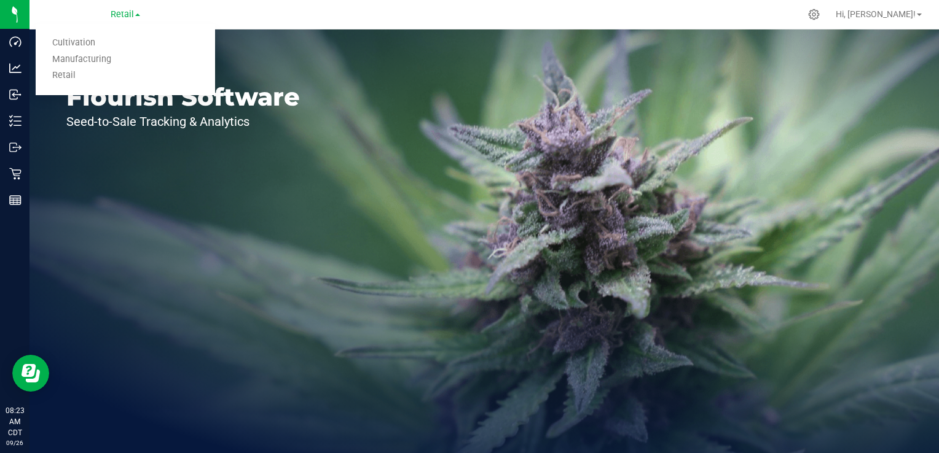
click at [88, 39] on link "Cultivation" at bounding box center [125, 43] width 179 height 17
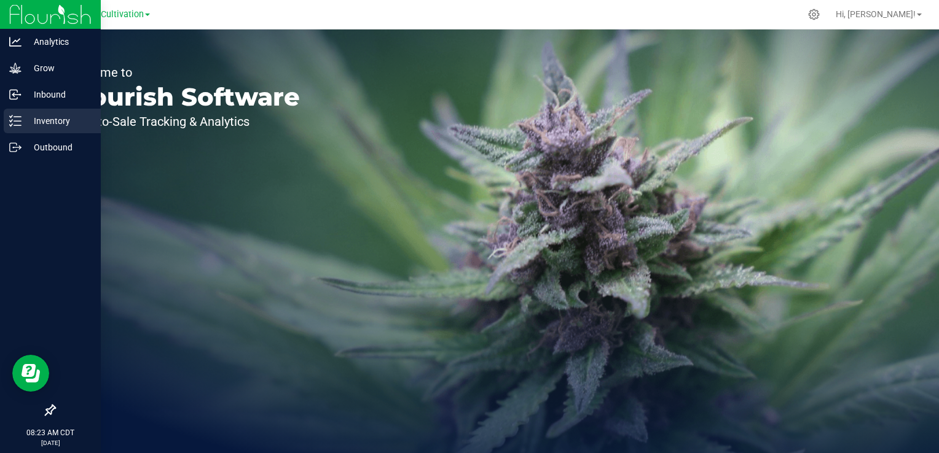
click at [28, 114] on p "Inventory" at bounding box center [59, 121] width 74 height 15
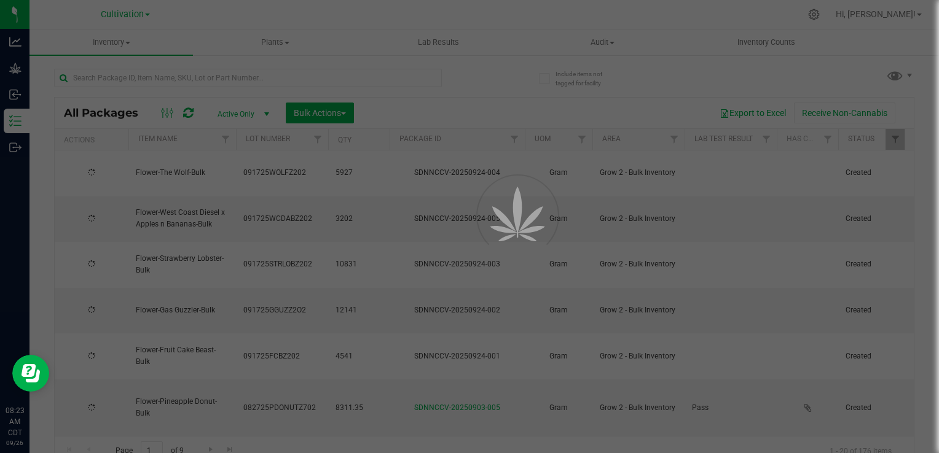
click at [274, 44] on div at bounding box center [469, 226] width 939 height 453
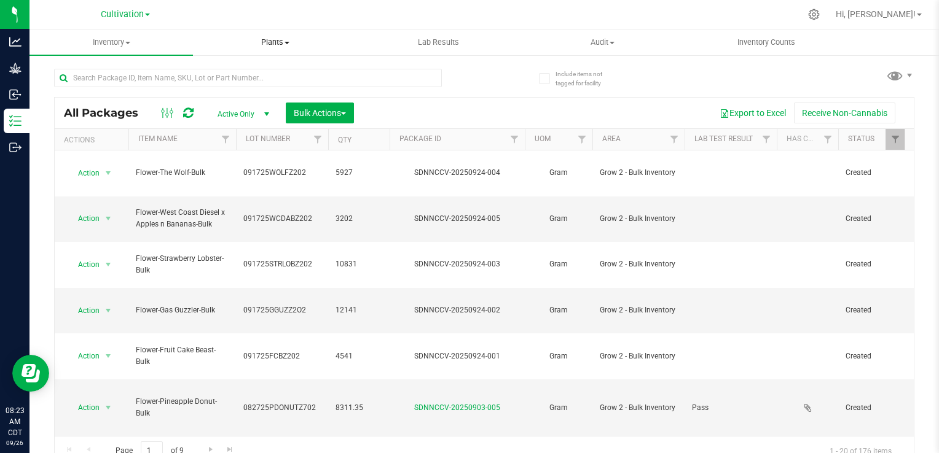
click at [286, 42] on span at bounding box center [286, 43] width 5 height 2
click at [259, 70] on span "All plants" at bounding box center [228, 74] width 71 height 10
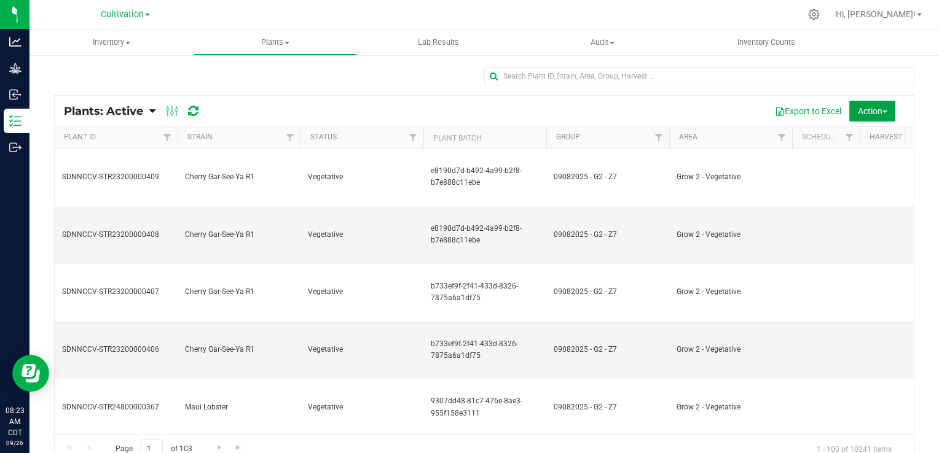
click at [880, 108] on button "Action" at bounding box center [872, 111] width 46 height 21
click at [847, 165] on span "Bulk destroy CSV" at bounding box center [854, 161] width 63 height 10
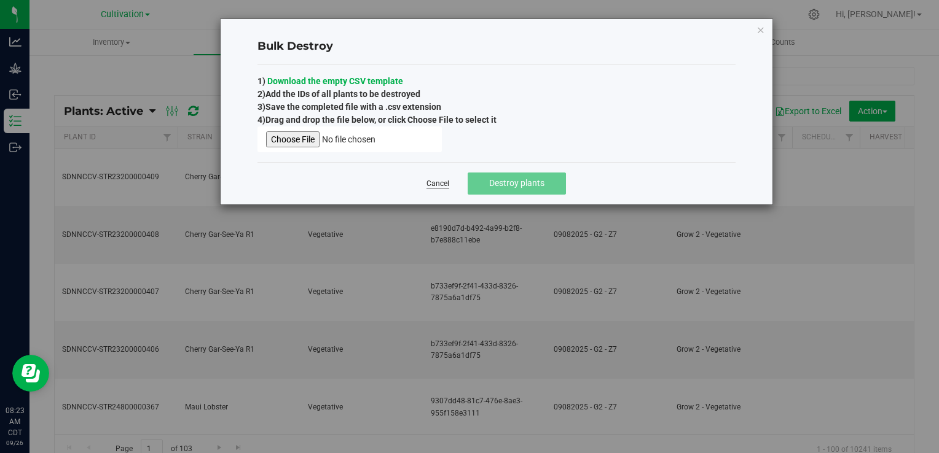
click at [442, 181] on link "Cancel" at bounding box center [437, 184] width 23 height 10
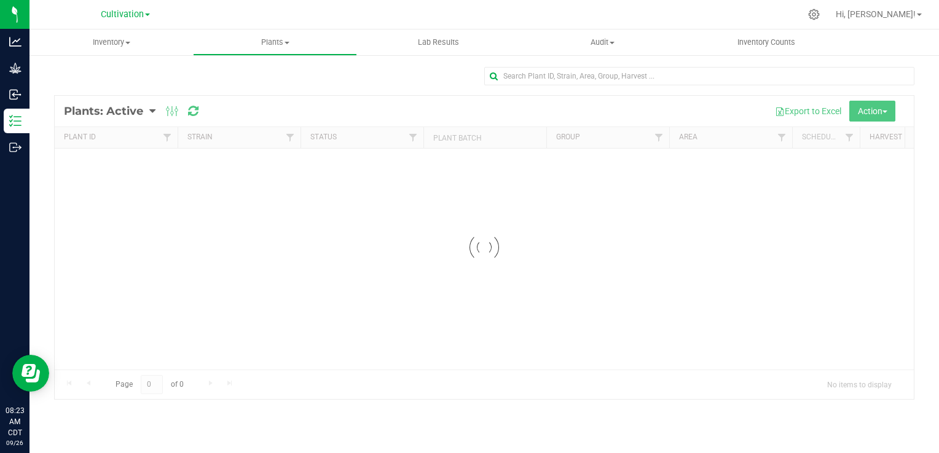
click at [872, 114] on div at bounding box center [484, 247] width 859 height 303
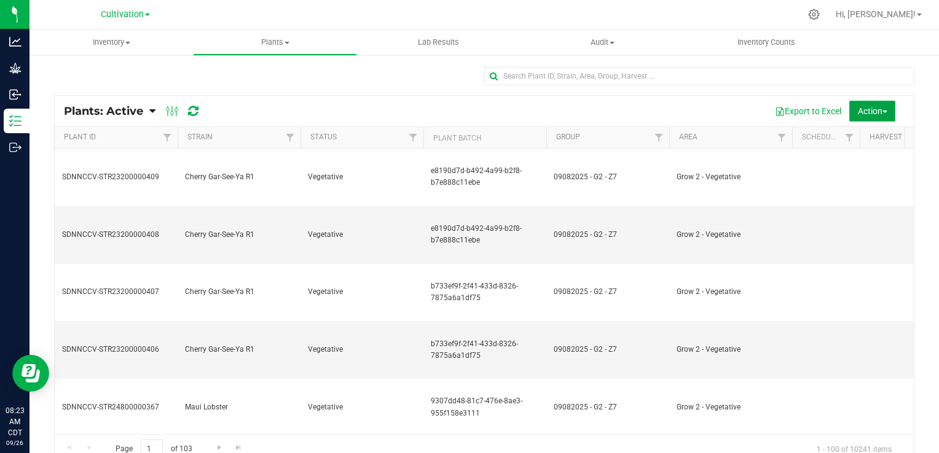
click at [882, 111] on span "button" at bounding box center [884, 112] width 5 height 2
click at [859, 139] on span "Destroy plants" at bounding box center [849, 139] width 52 height 10
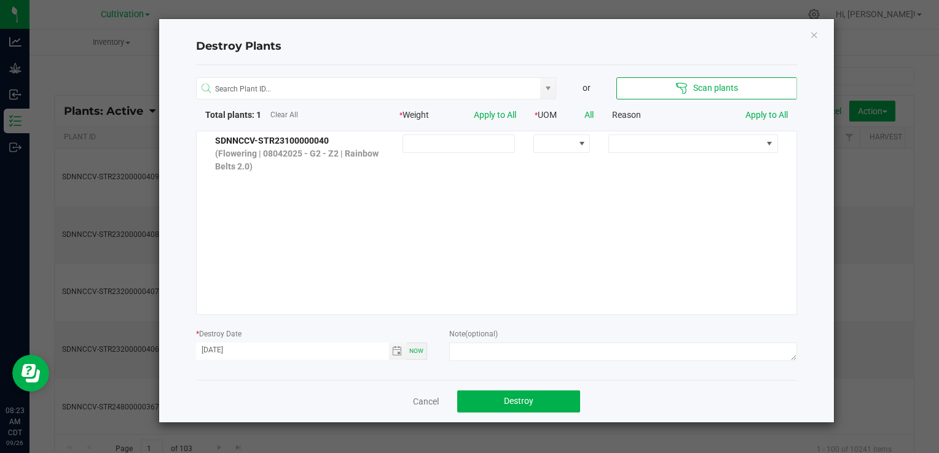
click at [676, 154] on div at bounding box center [692, 154] width 187 height 39
click at [681, 146] on span at bounding box center [685, 143] width 152 height 17
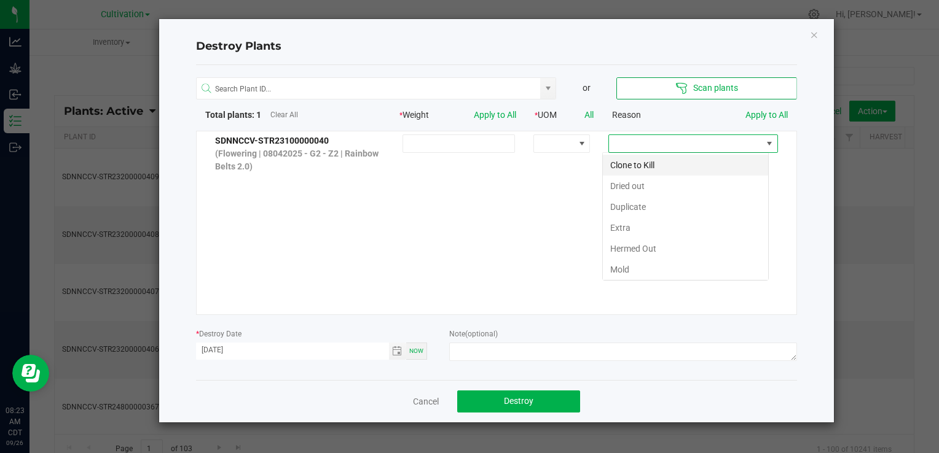
scroll to position [18, 166]
click at [653, 247] on li "Hermed Out" at bounding box center [685, 248] width 165 height 21
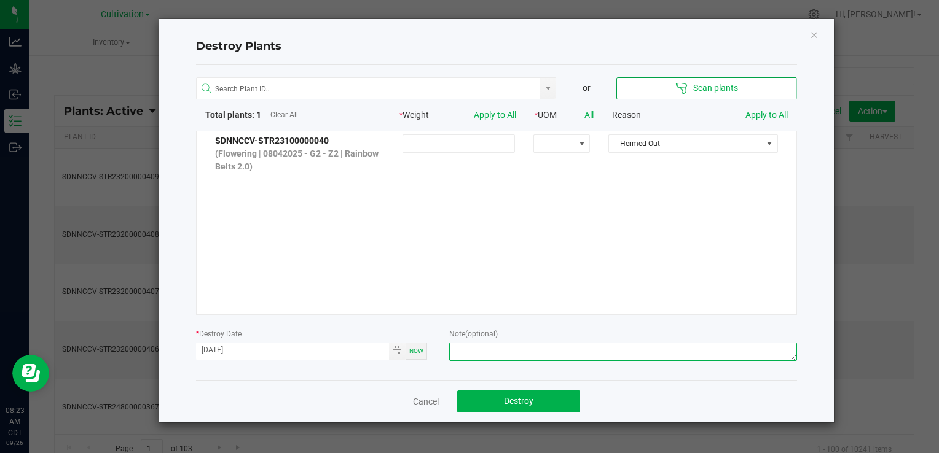
click at [529, 351] on textarea at bounding box center [622, 352] width 347 height 18
type textarea "Hermed - CJ"
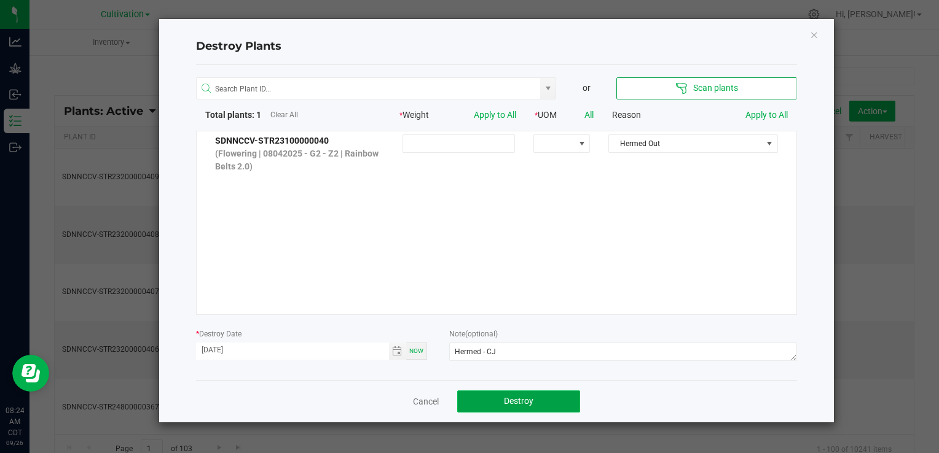
click at [520, 402] on span "Destroy" at bounding box center [518, 401] width 29 height 10
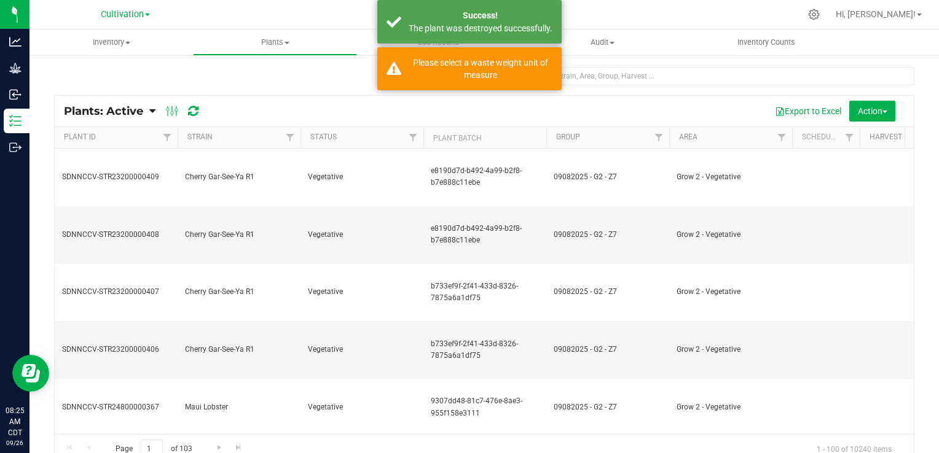
click at [154, 112] on icon at bounding box center [152, 111] width 6 height 11
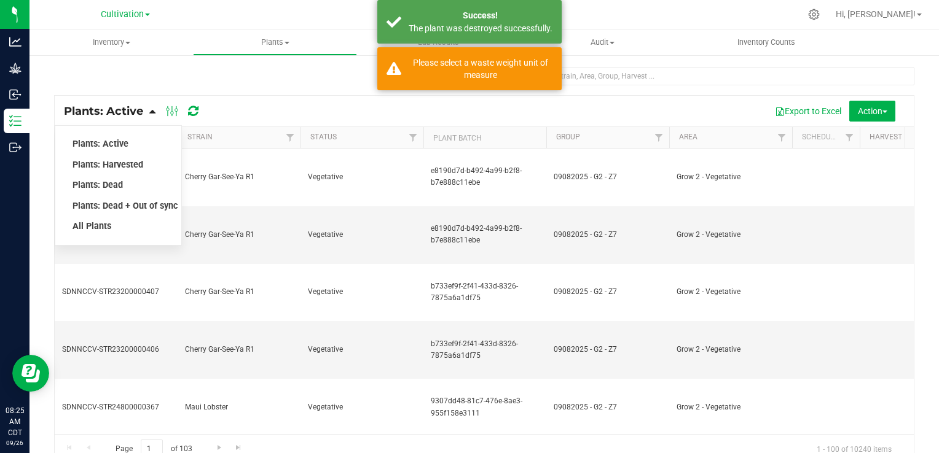
click at [123, 186] on div "Plants: Dead" at bounding box center [118, 185] width 93 height 21
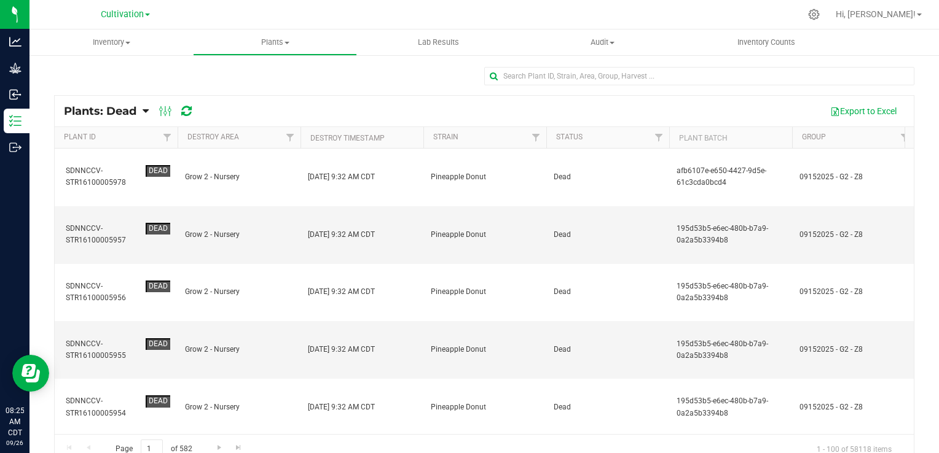
click at [404, 142] on th "Destroy Timestamp" at bounding box center [361, 138] width 123 height 22
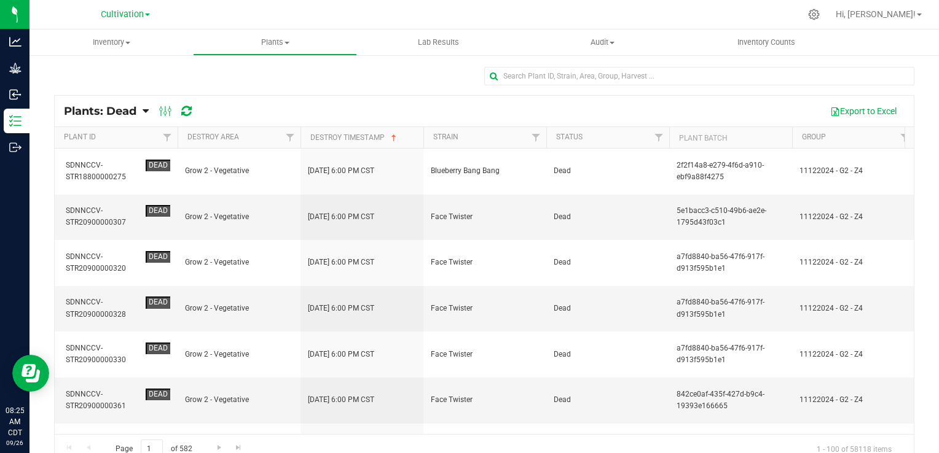
click at [405, 141] on th "Destroy Timestamp" at bounding box center [361, 138] width 123 height 22
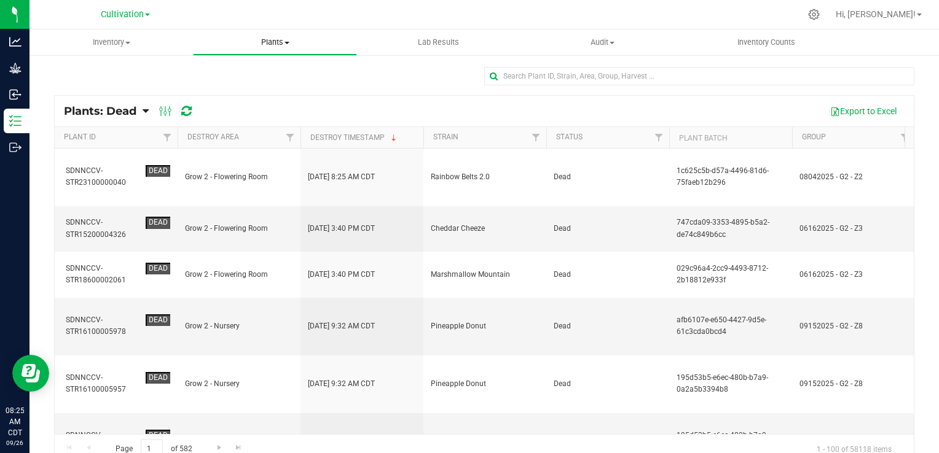
click at [290, 39] on span "Plants" at bounding box center [275, 42] width 162 height 11
click at [248, 75] on span "All plants" at bounding box center [228, 74] width 71 height 10
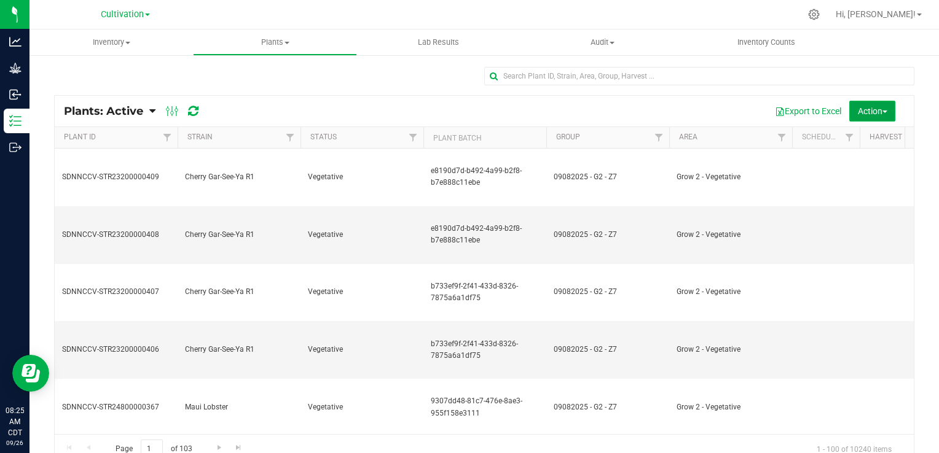
click at [867, 108] on span "Action" at bounding box center [872, 111] width 29 height 10
click at [855, 139] on span "Destroy plants" at bounding box center [849, 139] width 52 height 10
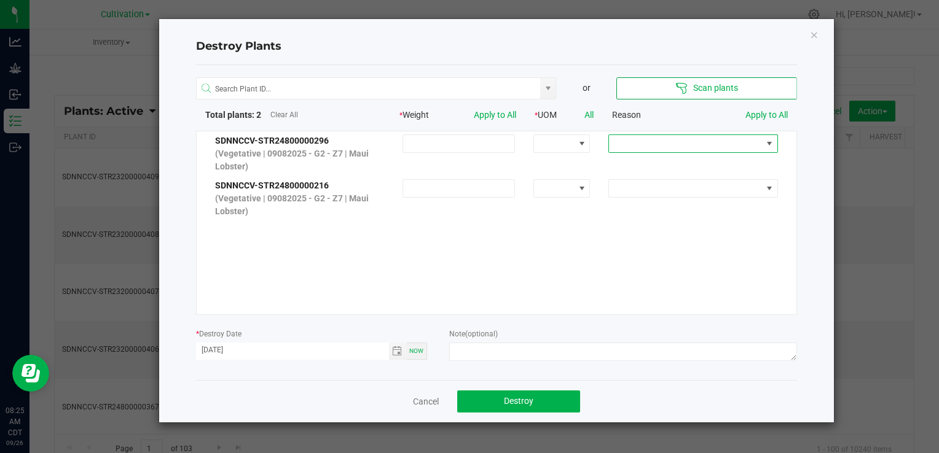
click at [646, 141] on span at bounding box center [685, 143] width 152 height 17
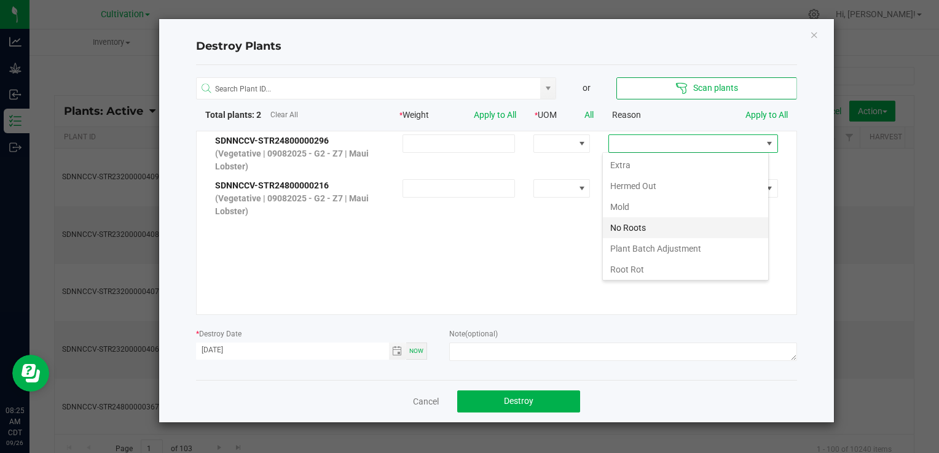
click at [643, 226] on li "No Roots" at bounding box center [685, 227] width 165 height 21
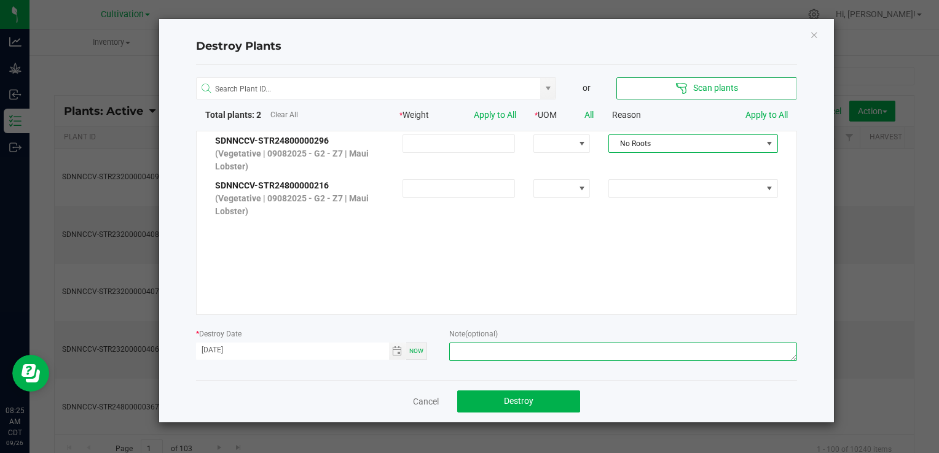
click at [501, 350] on textarea at bounding box center [622, 352] width 347 height 18
type textarea "Not Rooted - TM"
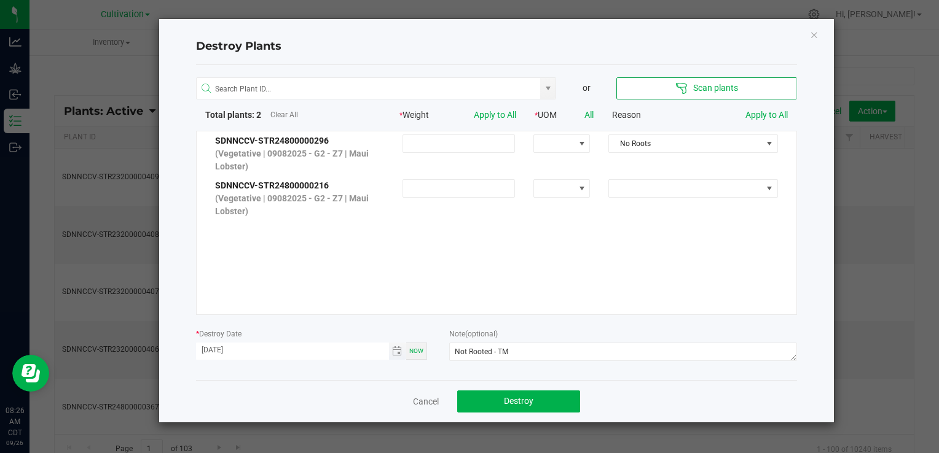
click at [217, 350] on input "[DATE]" at bounding box center [292, 350] width 193 height 15
type input "[DATE]"
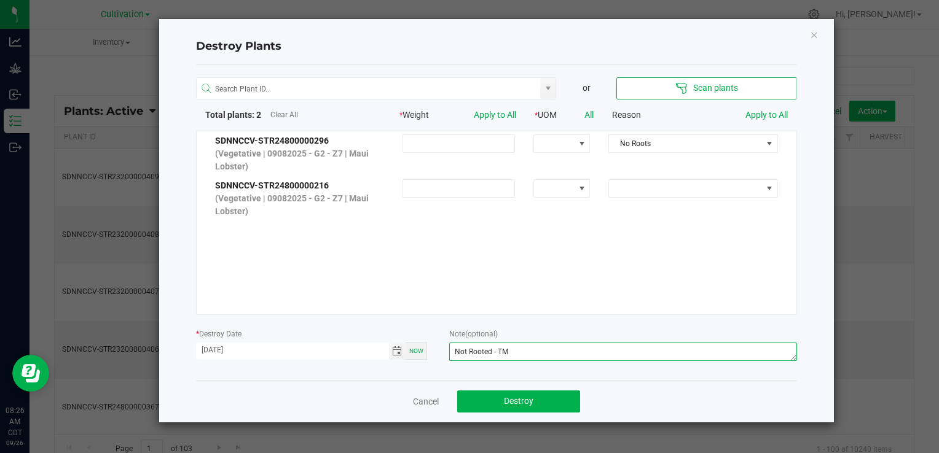
click at [590, 351] on textarea "Not Rooted - TM" at bounding box center [622, 352] width 347 height 18
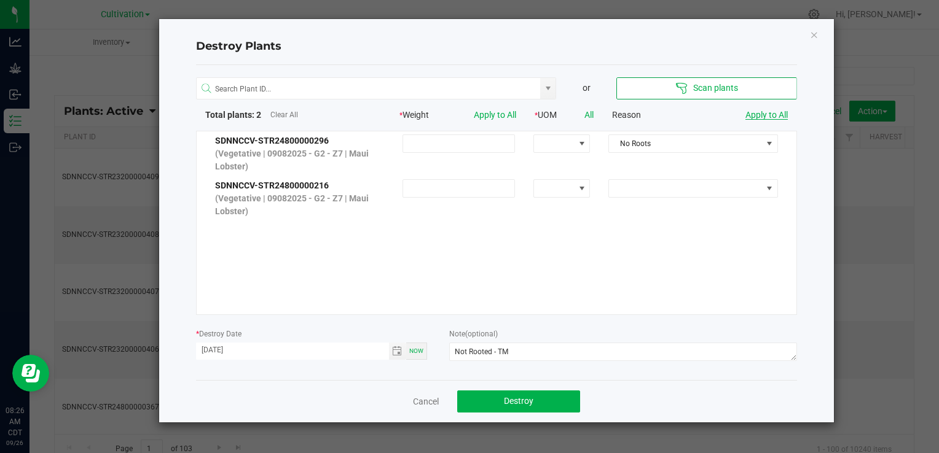
click at [782, 113] on link "Apply to All" at bounding box center [766, 115] width 42 height 10
click at [556, 399] on button "Destroy" at bounding box center [518, 402] width 123 height 22
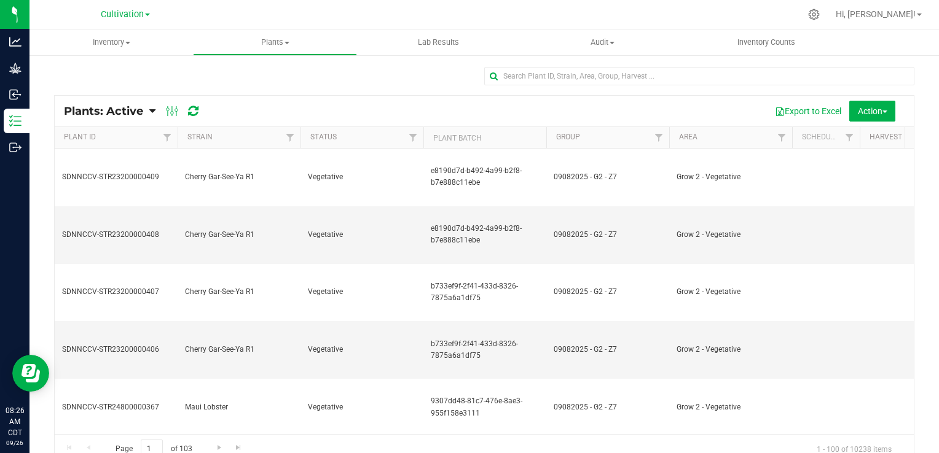
click at [136, 111] on span "Plants: Active" at bounding box center [103, 111] width 79 height 14
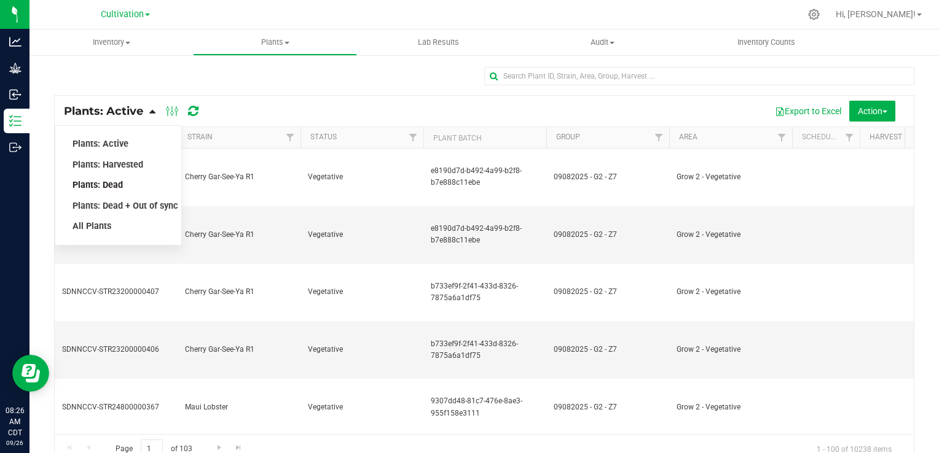
click at [115, 186] on span "Plants: Dead" at bounding box center [97, 185] width 50 height 10
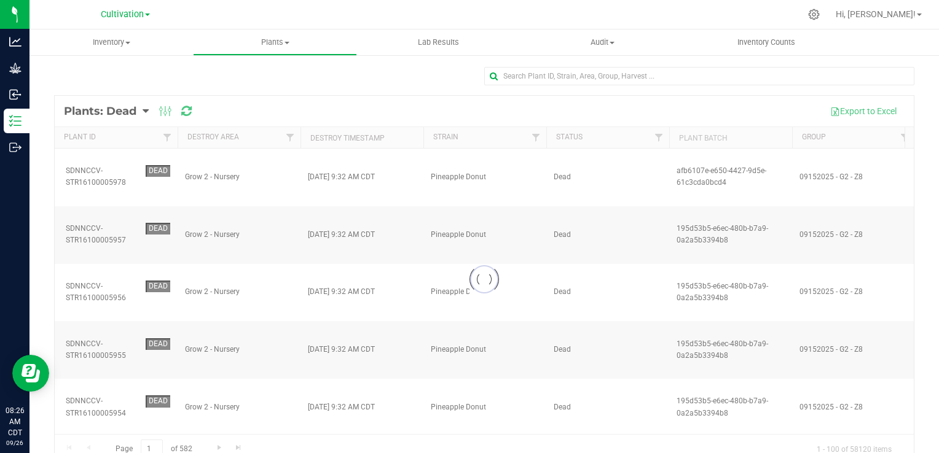
click at [407, 138] on div at bounding box center [484, 280] width 859 height 368
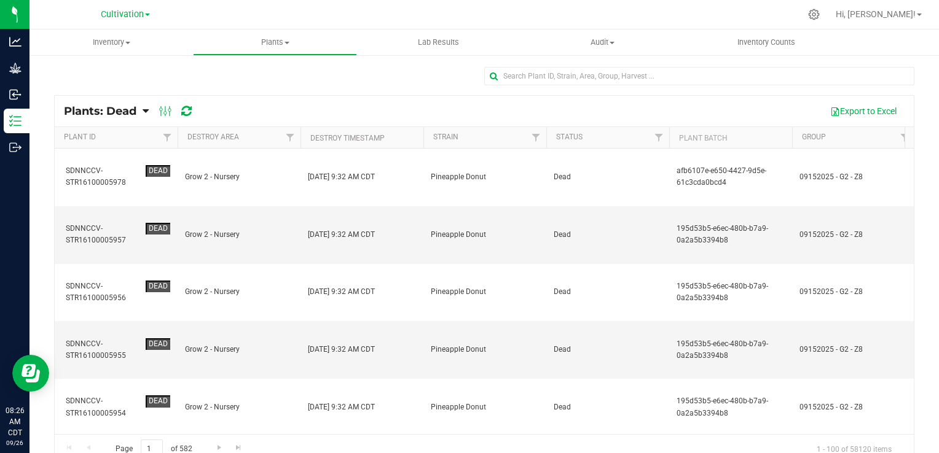
click at [407, 138] on th "Destroy Timestamp" at bounding box center [361, 138] width 123 height 22
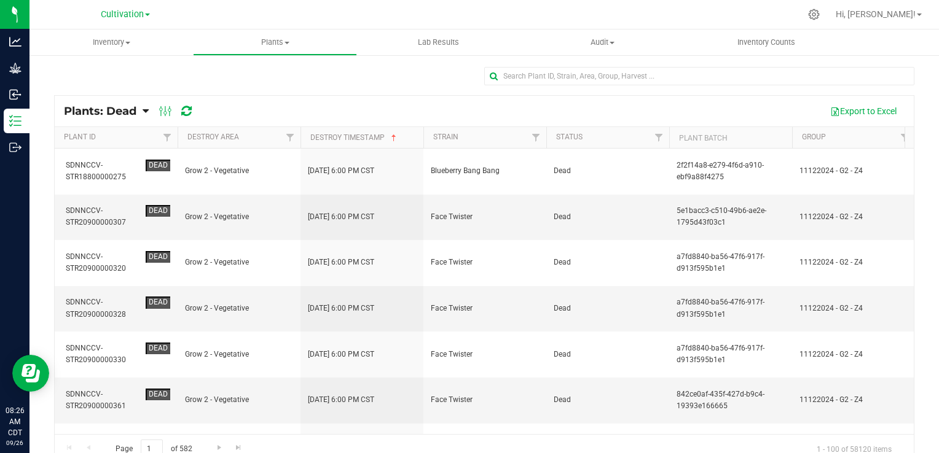
click at [407, 138] on th "Destroy Timestamp" at bounding box center [361, 138] width 123 height 22
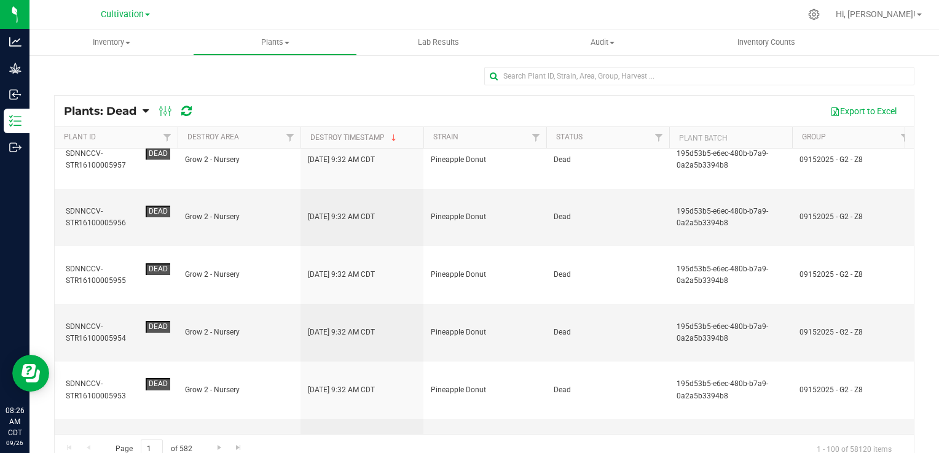
scroll to position [246, 0]
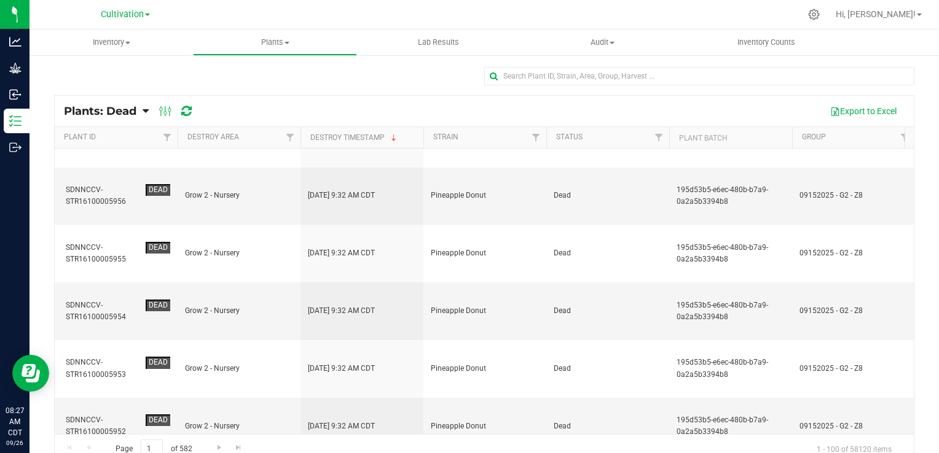
click at [133, 114] on span "Plants: Dead" at bounding box center [100, 111] width 72 height 14
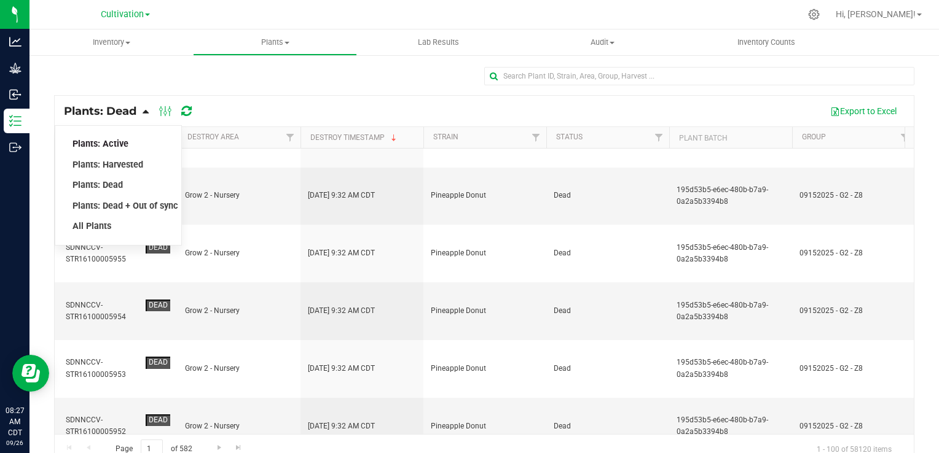
click at [123, 142] on span "Plants: Active" at bounding box center [100, 144] width 56 height 10
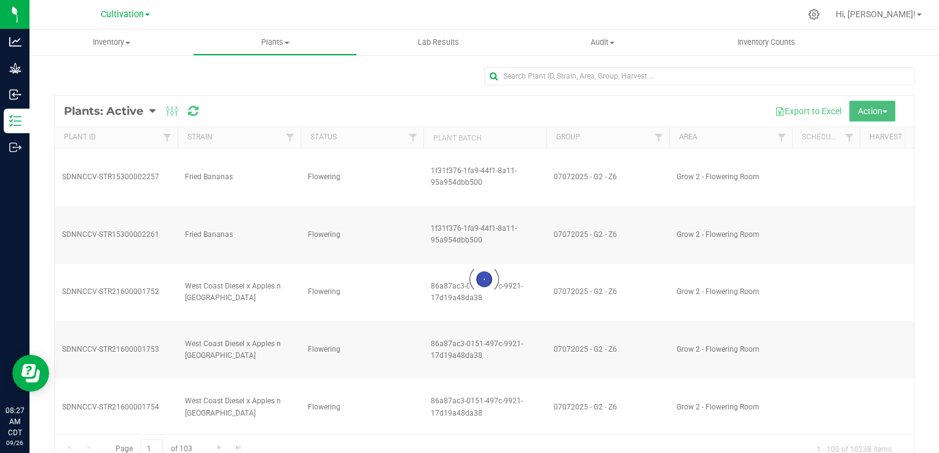
click at [882, 111] on span "button" at bounding box center [884, 112] width 5 height 2
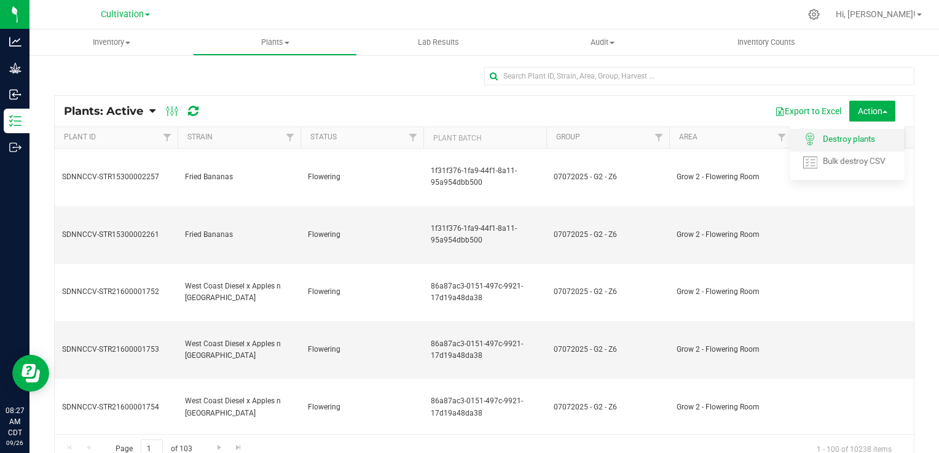
click at [862, 136] on span "Destroy plants" at bounding box center [849, 139] width 52 height 10
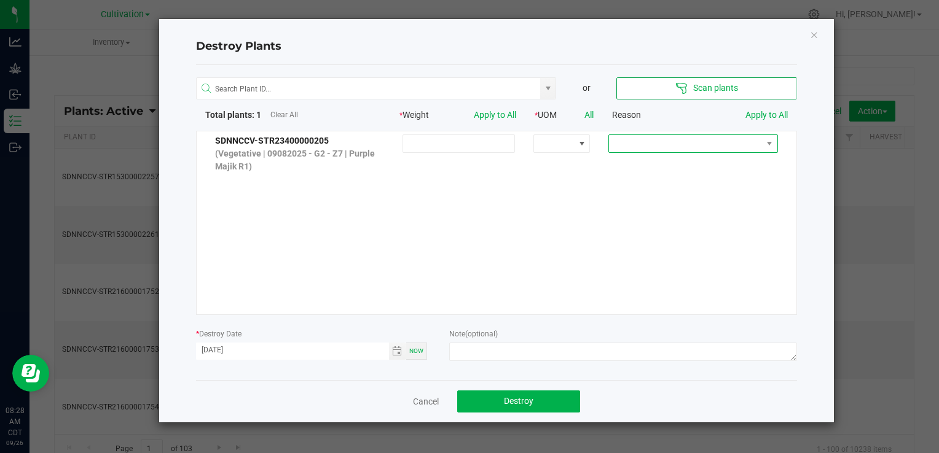
click at [683, 136] on span at bounding box center [685, 143] width 152 height 17
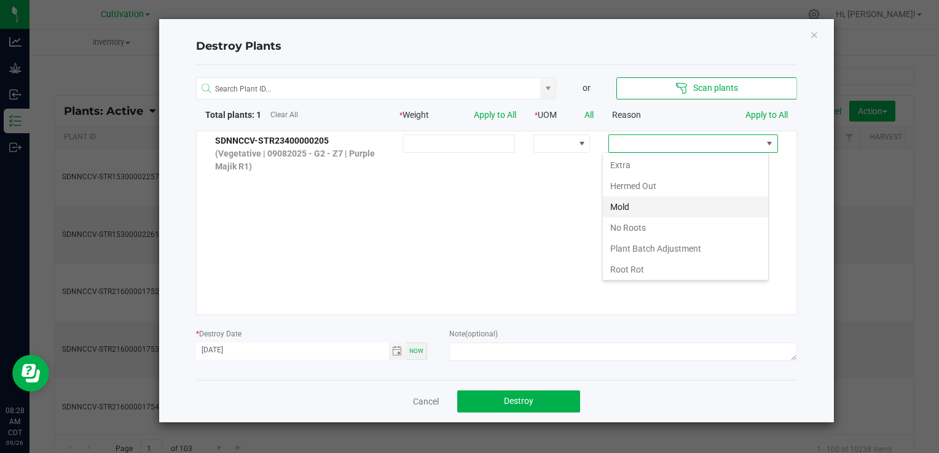
scroll to position [1, 0]
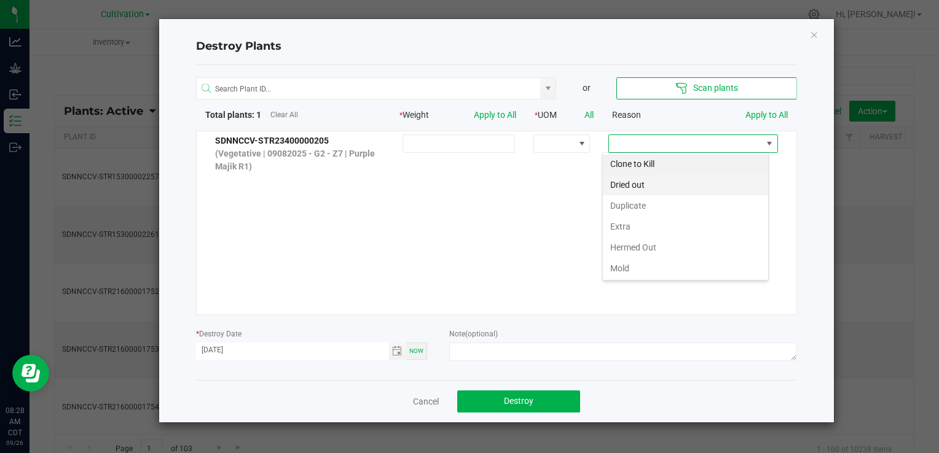
click at [664, 186] on li "Dried out" at bounding box center [685, 184] width 165 height 21
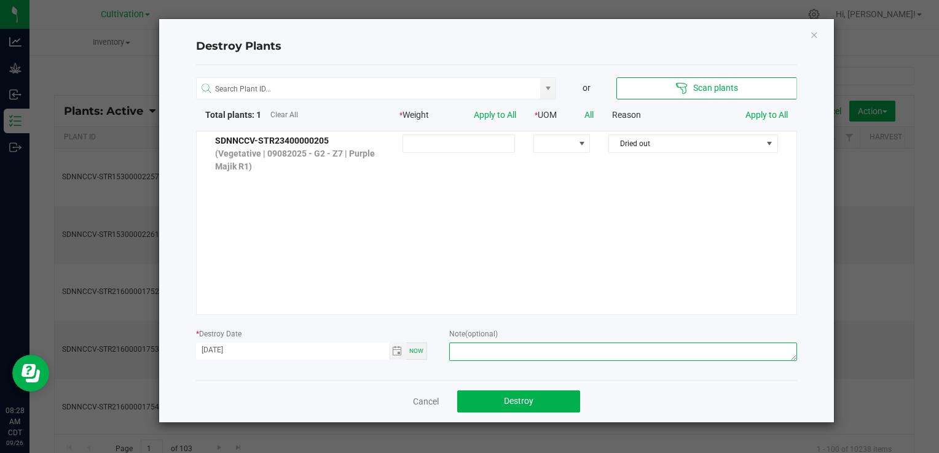
click at [568, 351] on textarea at bounding box center [622, 352] width 347 height 18
type textarea "Fell onto Floor - [PERSON_NAME]"
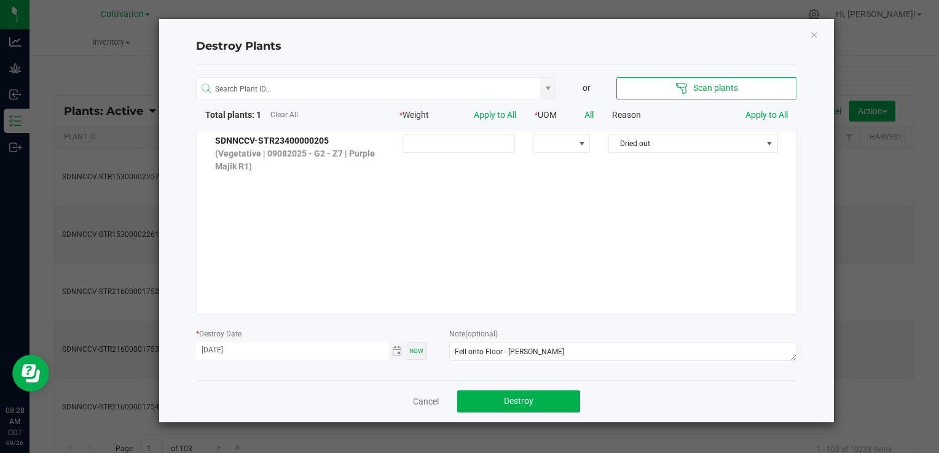
click at [219, 348] on input "[DATE]" at bounding box center [292, 350] width 193 height 15
type input "[DATE]"
click at [548, 392] on button "Destroy" at bounding box center [518, 402] width 123 height 22
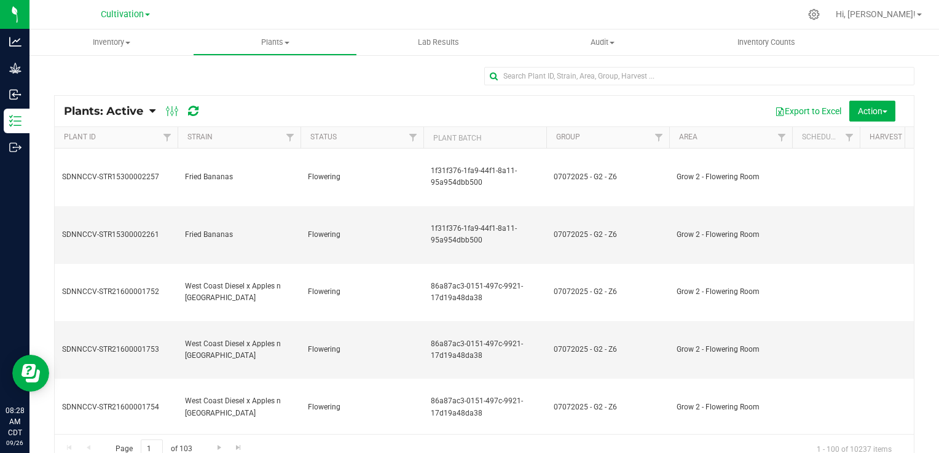
click at [136, 109] on span "Plants: Active" at bounding box center [103, 111] width 79 height 14
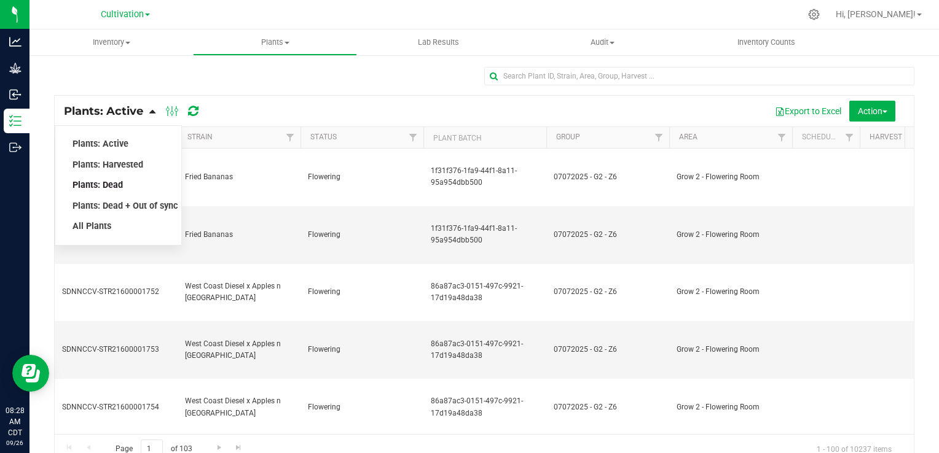
click at [121, 185] on span "Plants: Dead" at bounding box center [97, 185] width 50 height 10
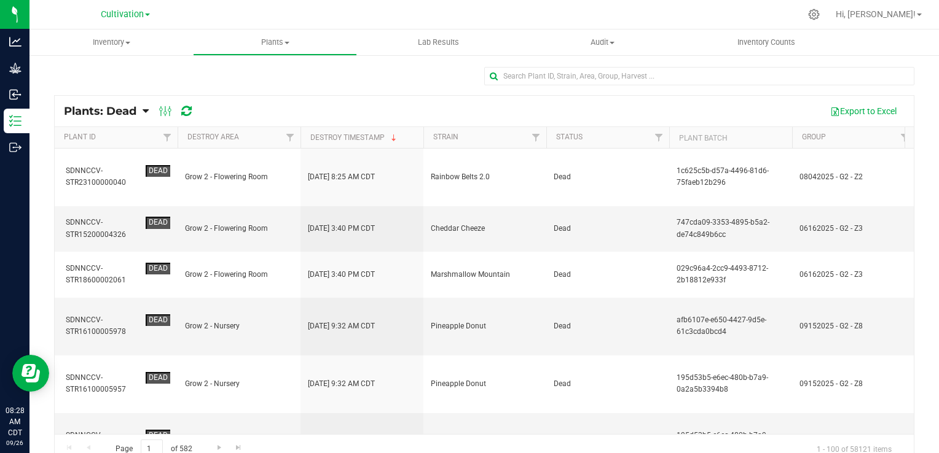
click at [402, 138] on th "Destroy Timestamp" at bounding box center [361, 138] width 123 height 22
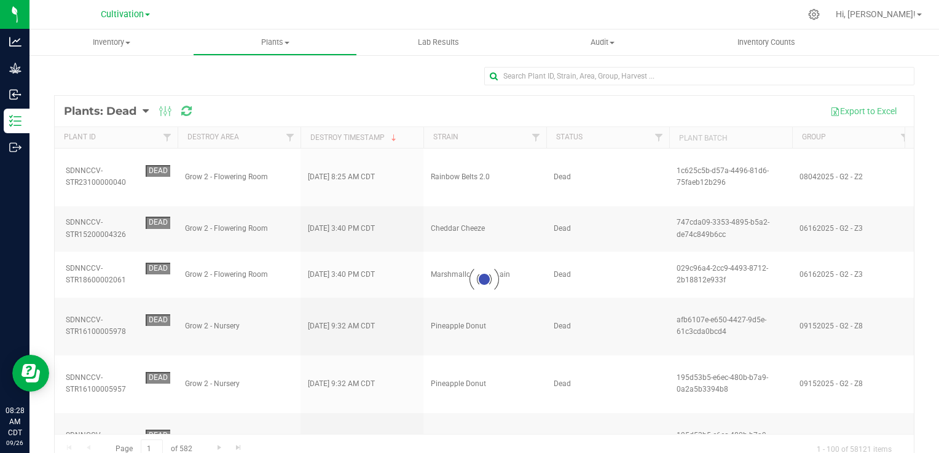
click at [402, 138] on div at bounding box center [484, 280] width 859 height 368
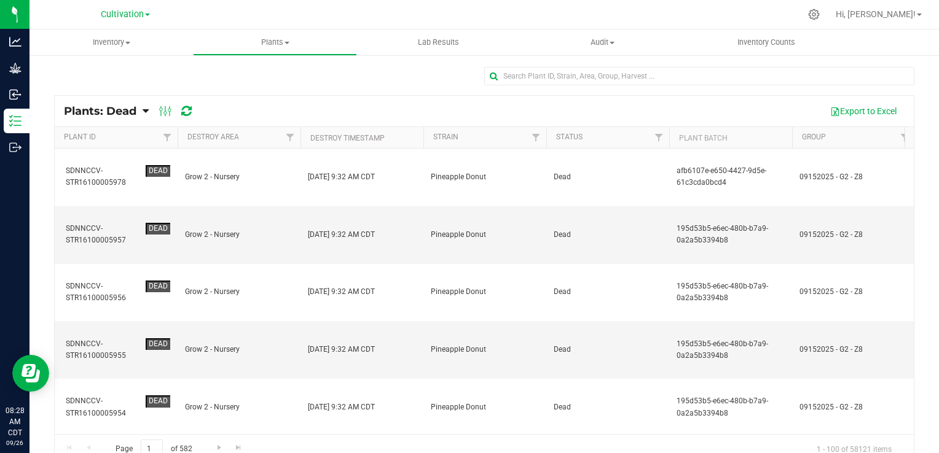
click at [403, 139] on th "Destroy Timestamp" at bounding box center [361, 138] width 123 height 22
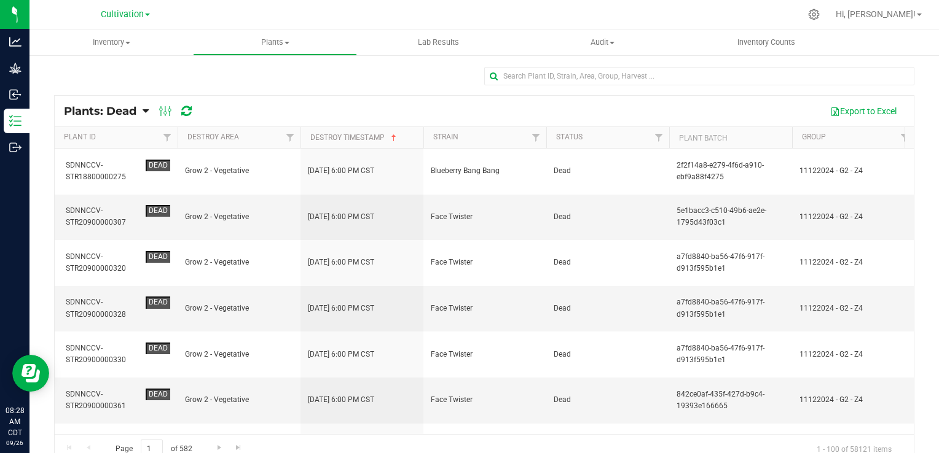
click at [401, 139] on th "Destroy Timestamp" at bounding box center [361, 138] width 123 height 22
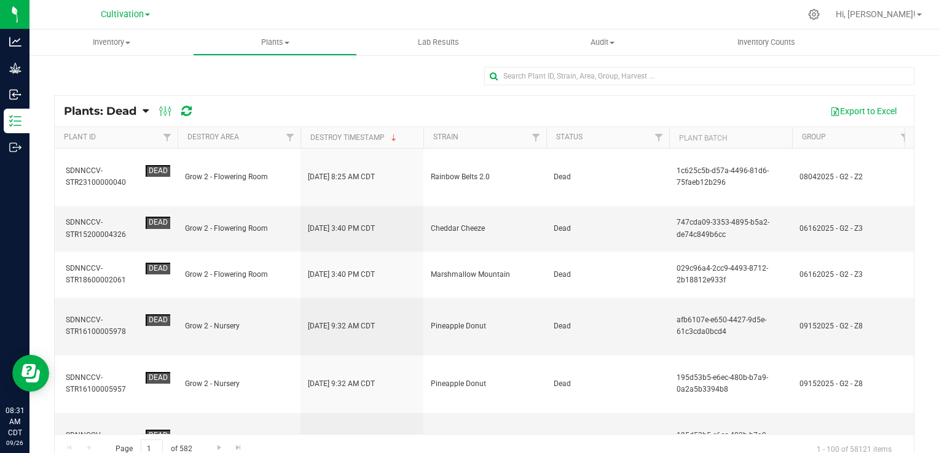
click at [125, 109] on span "Plants: Dead" at bounding box center [100, 111] width 72 height 14
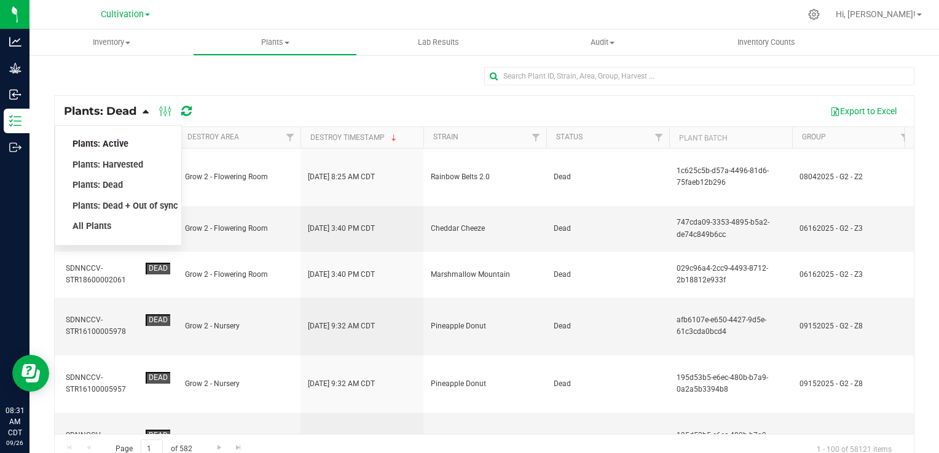
click at [105, 144] on span "Plants: Active" at bounding box center [100, 144] width 56 height 10
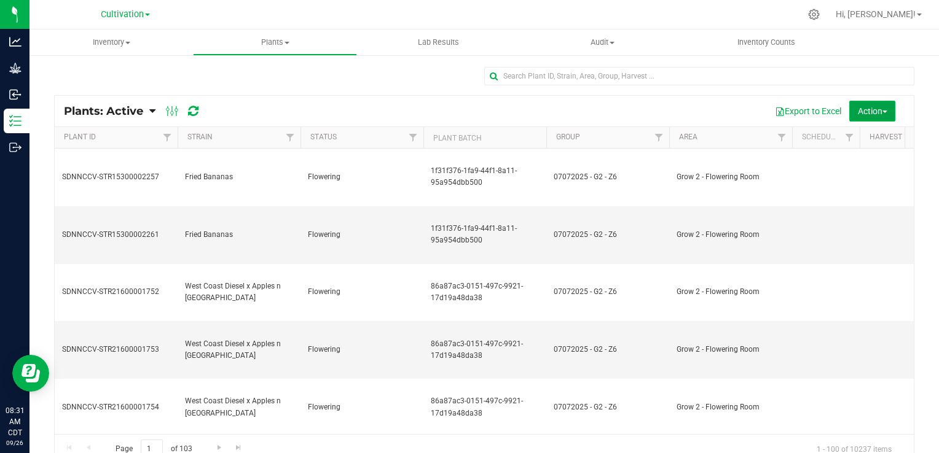
click at [859, 114] on span "Action" at bounding box center [872, 111] width 29 height 10
click at [855, 140] on span "Destroy plants" at bounding box center [849, 139] width 52 height 10
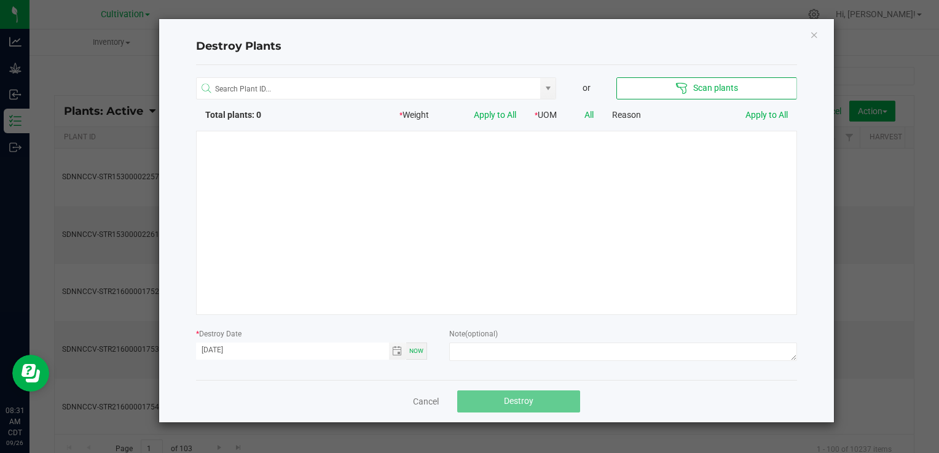
click at [716, 186] on div at bounding box center [496, 223] width 601 height 184
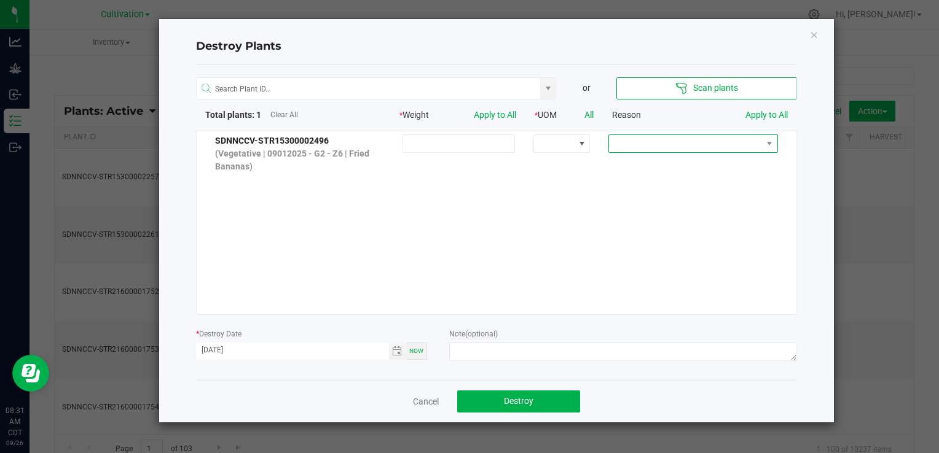
click at [700, 143] on span at bounding box center [685, 143] width 152 height 17
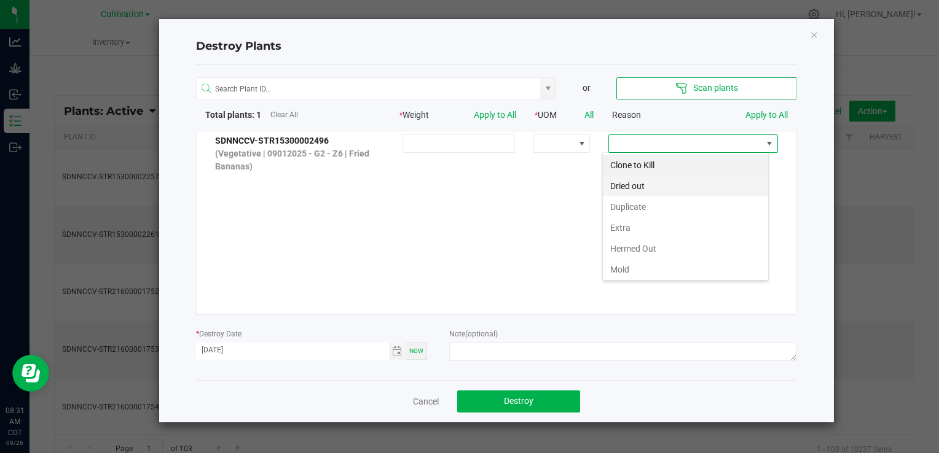
click at [665, 177] on li "Dried out" at bounding box center [685, 186] width 165 height 21
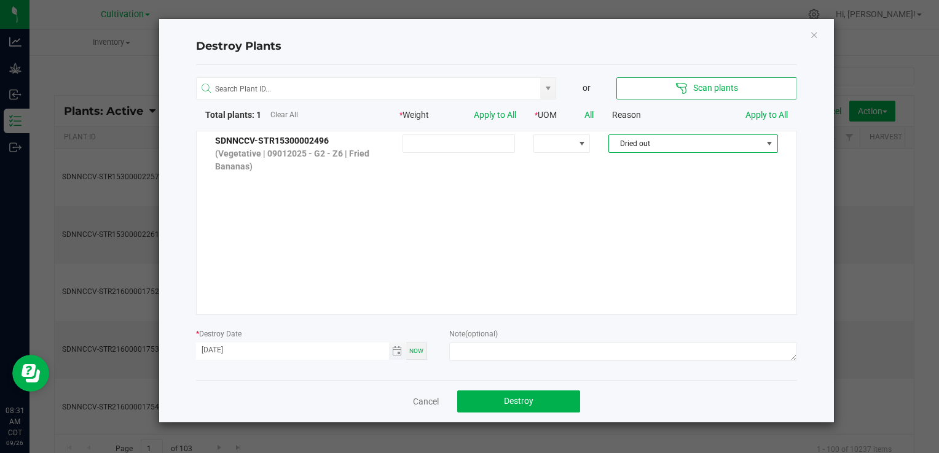
click at [219, 351] on input "[DATE]" at bounding box center [292, 350] width 193 height 15
type input "[DATE]"
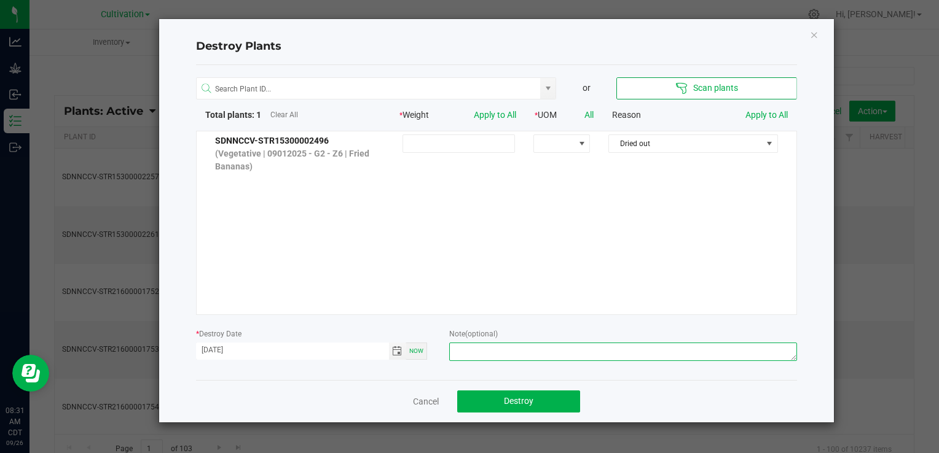
click at [516, 358] on textarea at bounding box center [622, 352] width 347 height 18
type textarea "Dried - SR"
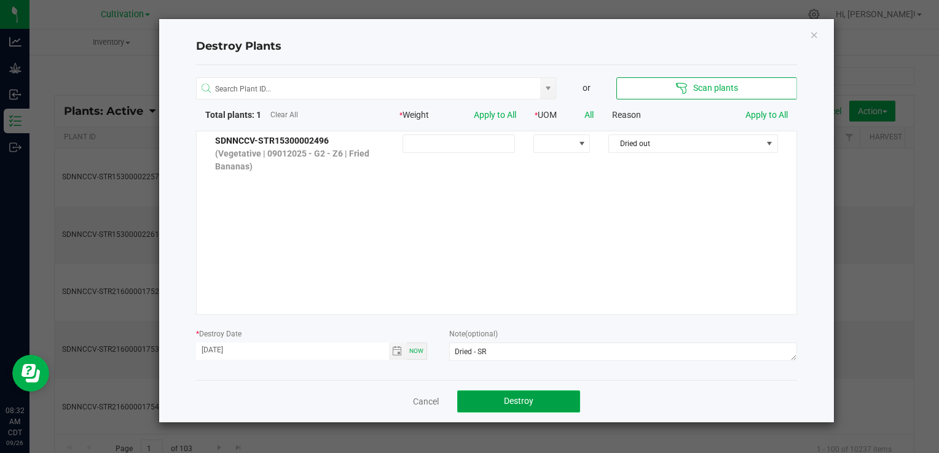
click at [534, 402] on button "Destroy" at bounding box center [518, 402] width 123 height 22
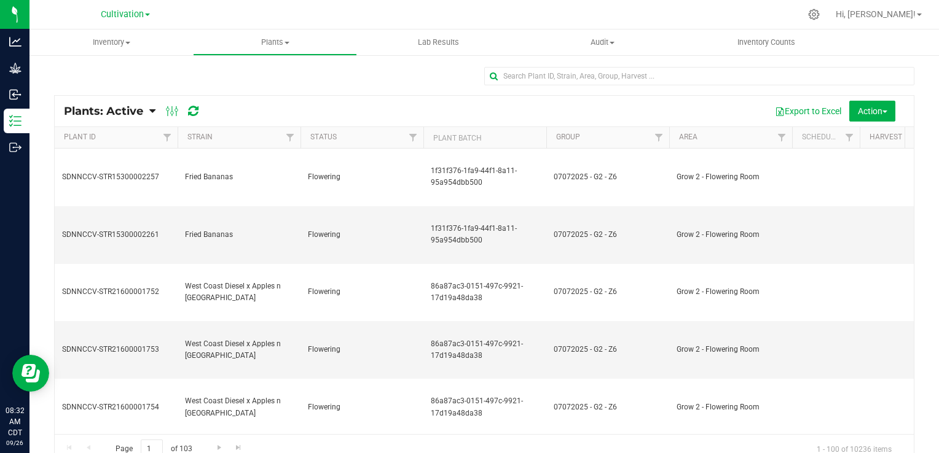
click at [136, 114] on span "Plants: Active" at bounding box center [103, 111] width 79 height 14
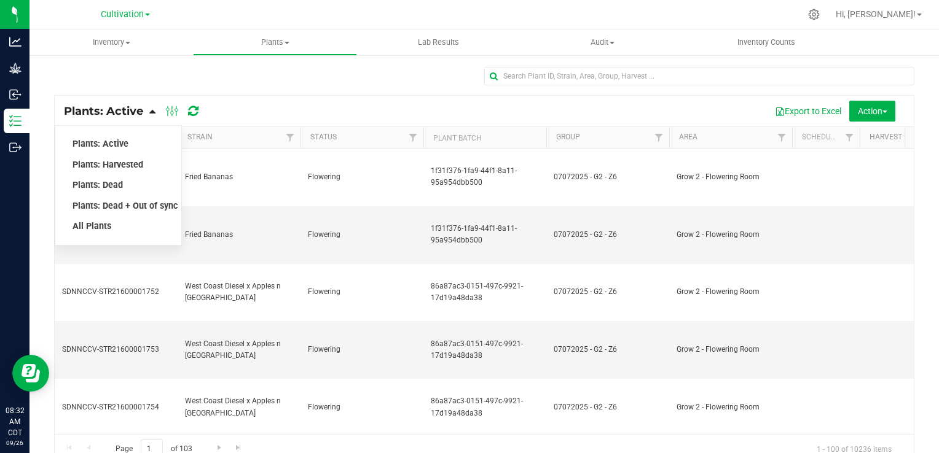
click at [125, 188] on div "Plants: Dead" at bounding box center [118, 185] width 93 height 21
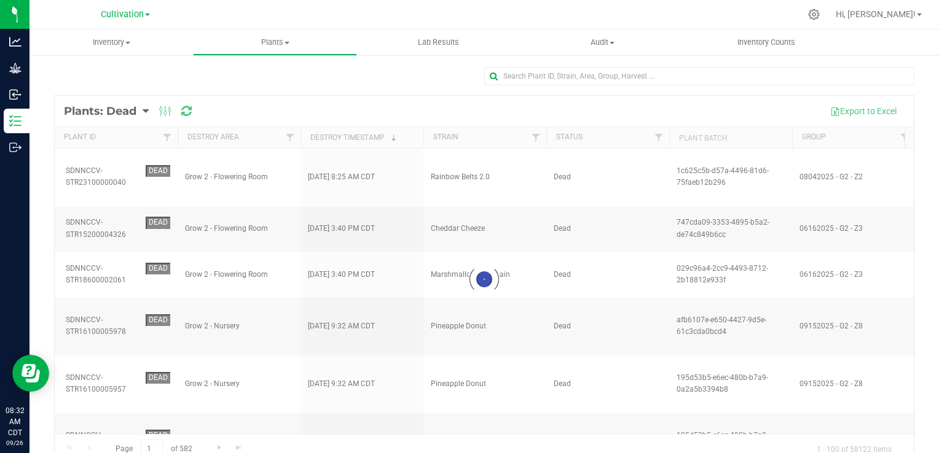
click at [396, 131] on div at bounding box center [484, 280] width 859 height 368
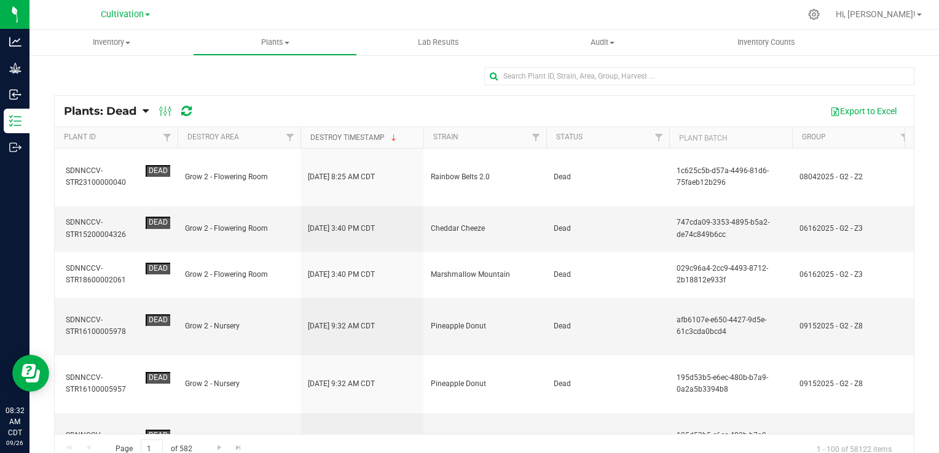
click at [397, 135] on span at bounding box center [394, 138] width 10 height 10
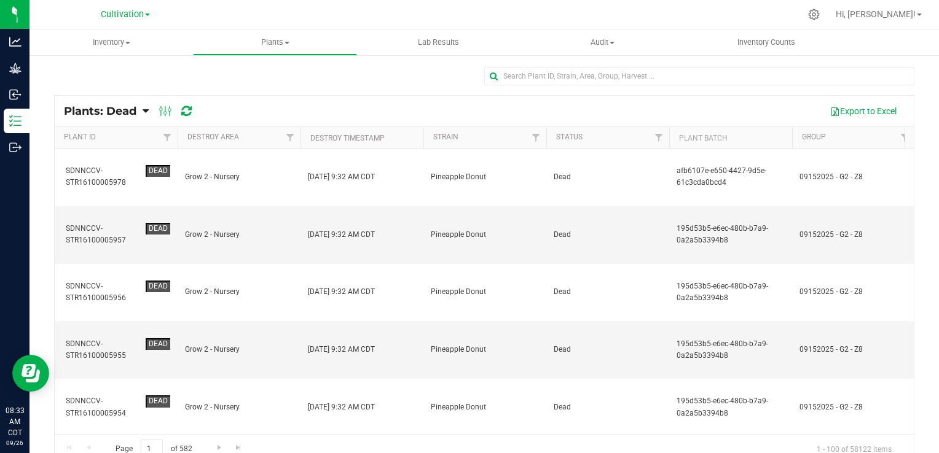
click at [404, 138] on th "Destroy Timestamp" at bounding box center [361, 138] width 123 height 22
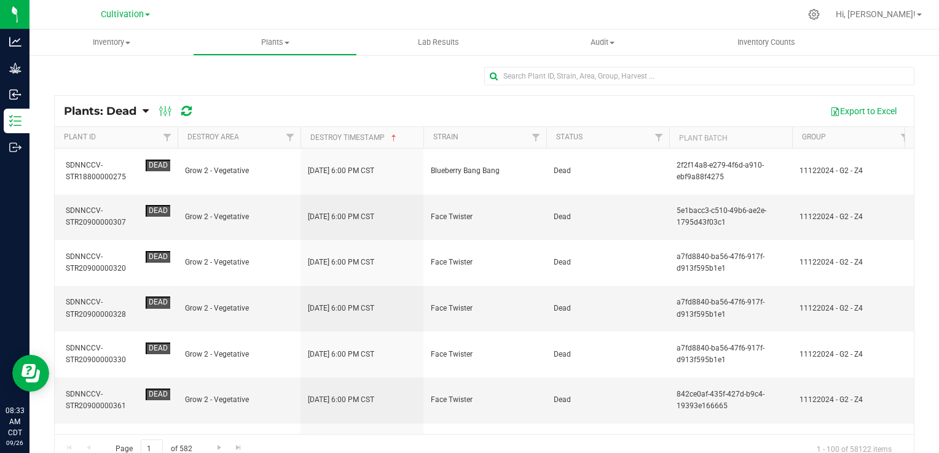
click at [402, 146] on th "Destroy Timestamp" at bounding box center [361, 138] width 123 height 22
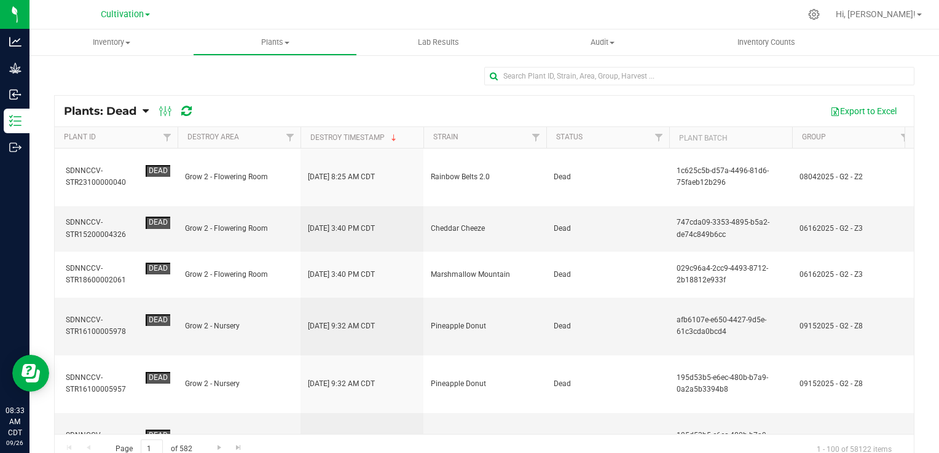
click at [128, 108] on span "Plants: Dead" at bounding box center [100, 111] width 72 height 14
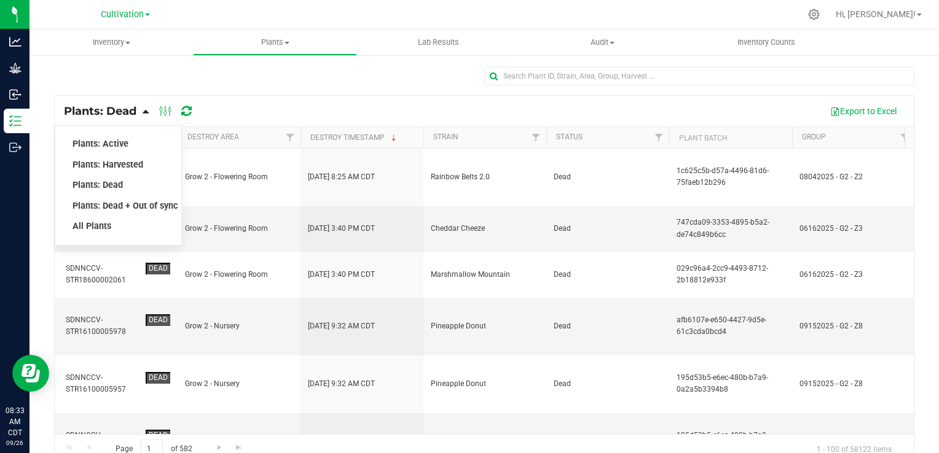
click at [131, 143] on div "Plants: Active" at bounding box center [118, 144] width 93 height 21
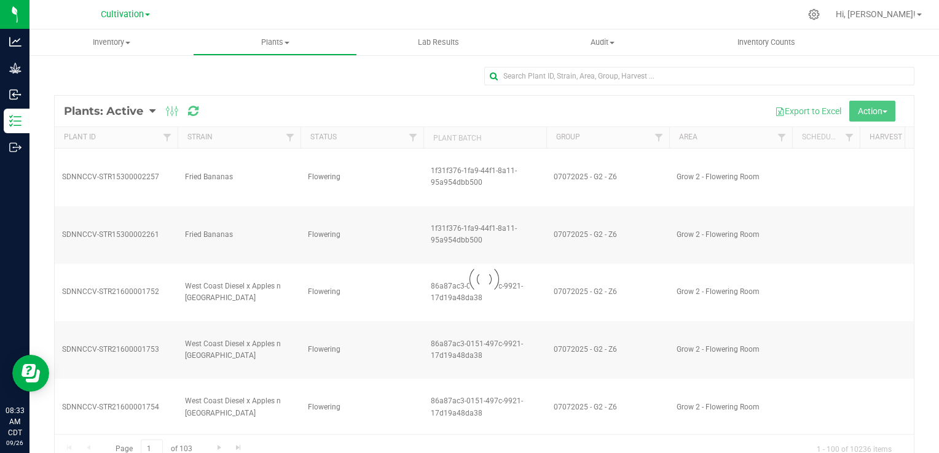
click at [881, 114] on div at bounding box center [484, 280] width 859 height 368
click at [872, 107] on div at bounding box center [484, 280] width 859 height 368
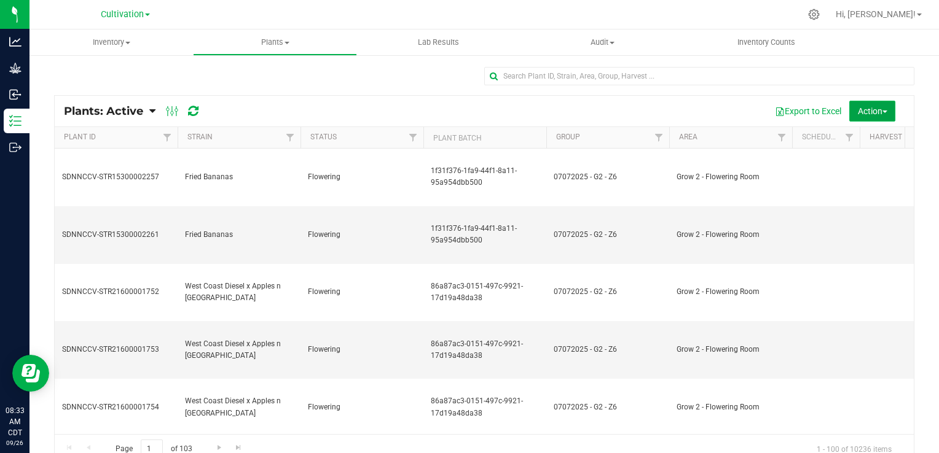
click at [868, 111] on span "Action" at bounding box center [872, 111] width 29 height 10
click at [855, 139] on span "Destroy plants" at bounding box center [849, 139] width 52 height 10
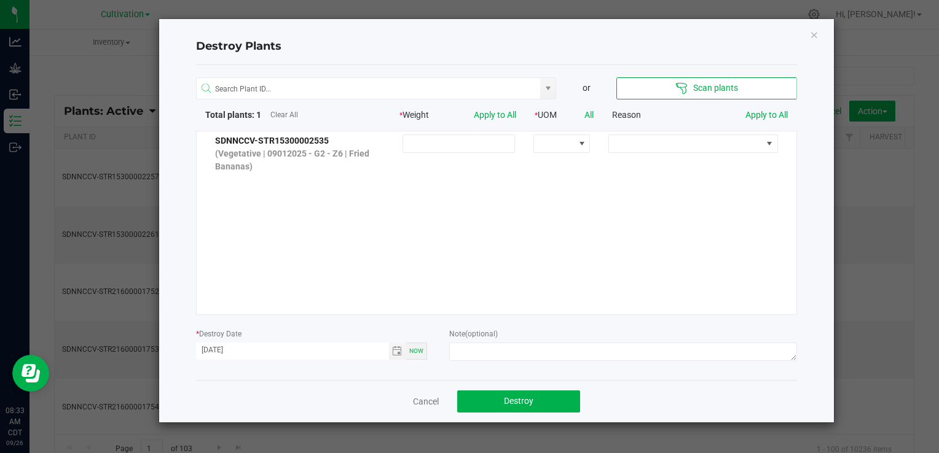
click at [687, 129] on div "or Scan plants Total plants: 1 Clear All * Weight Apply to All * UOM All Reason…" at bounding box center [496, 222] width 601 height 315
click at [664, 149] on span at bounding box center [685, 143] width 152 height 17
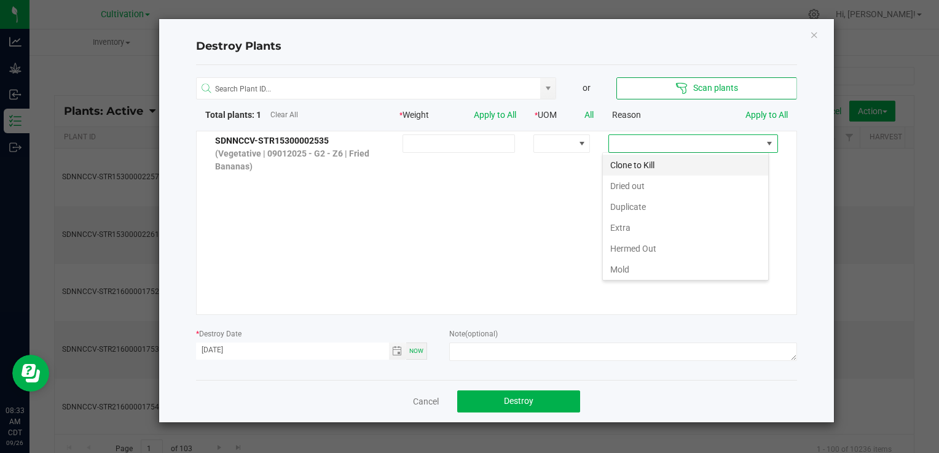
scroll to position [18, 166]
click at [640, 186] on li "Dried out" at bounding box center [685, 186] width 165 height 21
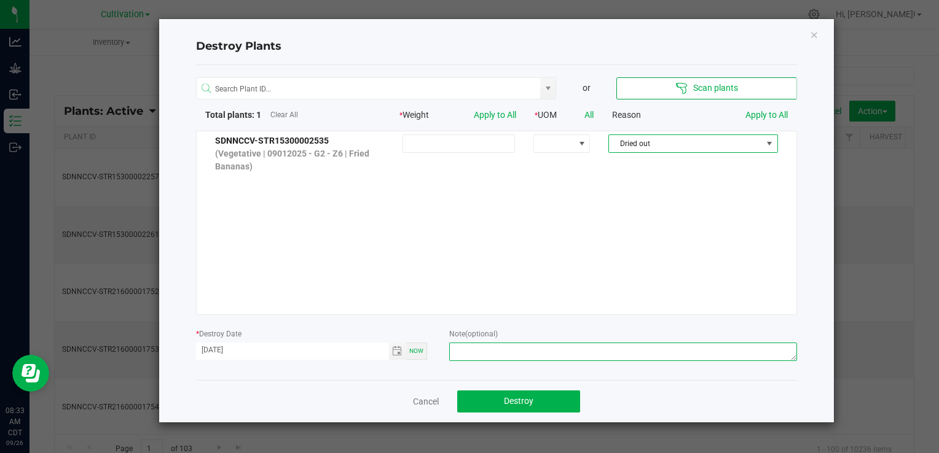
click at [568, 351] on textarea at bounding box center [622, 352] width 347 height 18
type textarea "Broken stem - SR"
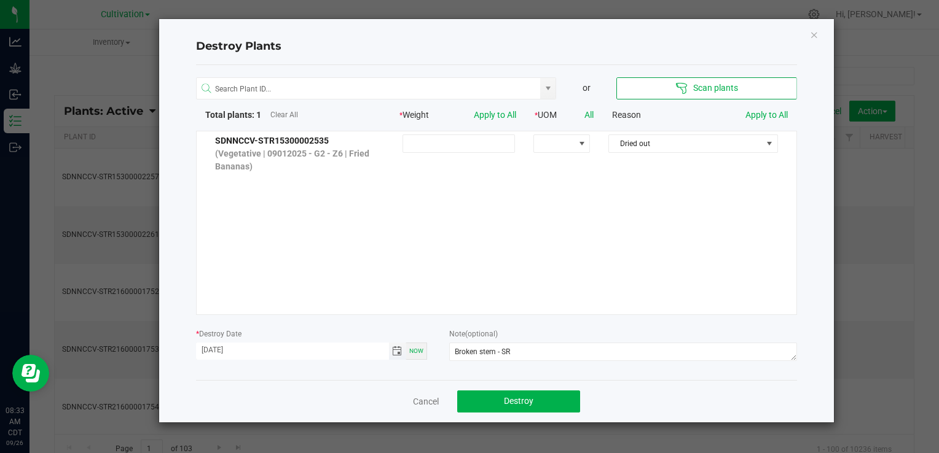
click at [216, 348] on input "[DATE]" at bounding box center [292, 350] width 193 height 15
type input "[DATE]"
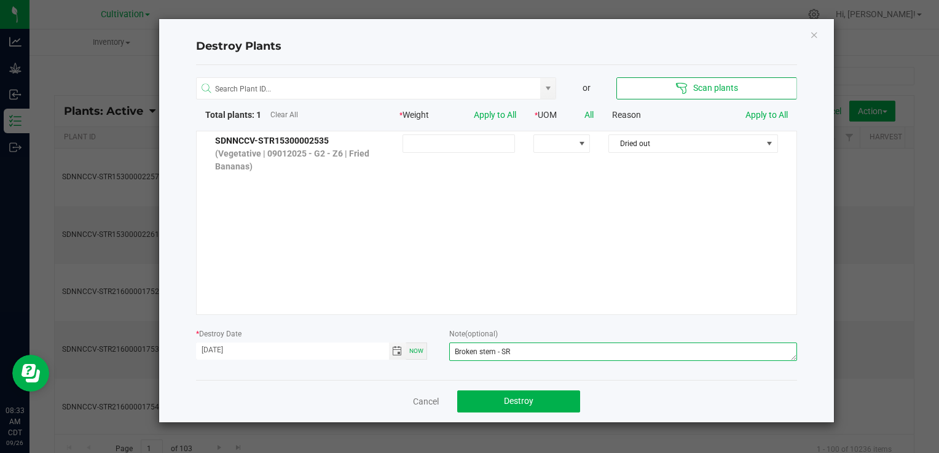
click at [533, 352] on textarea "Broken stem - SR" at bounding box center [622, 352] width 347 height 18
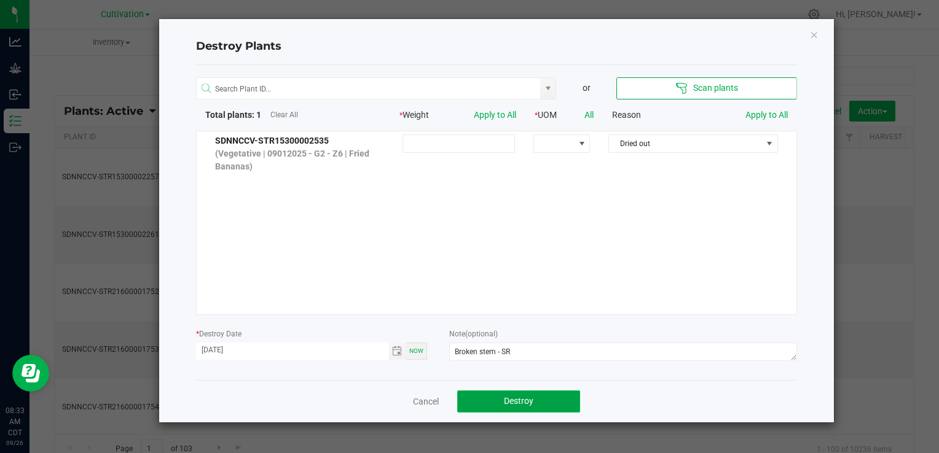
click at [546, 403] on button "Destroy" at bounding box center [518, 402] width 123 height 22
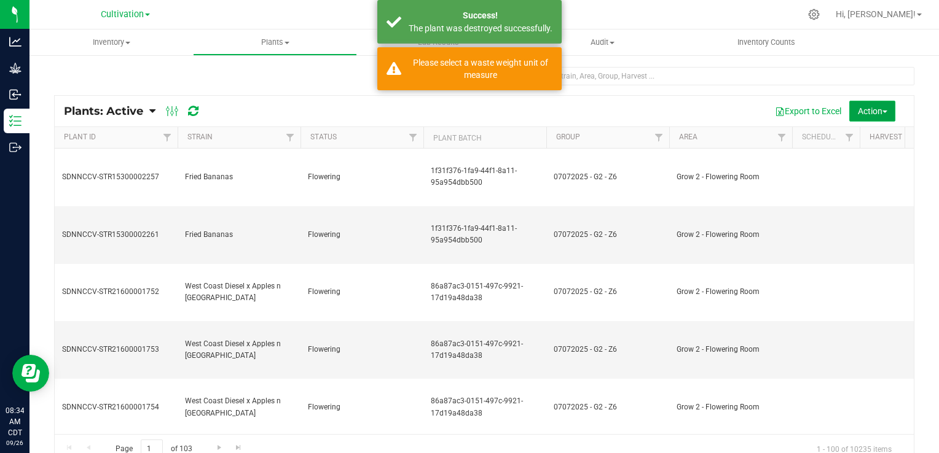
click at [866, 107] on span "Action" at bounding box center [872, 111] width 29 height 10
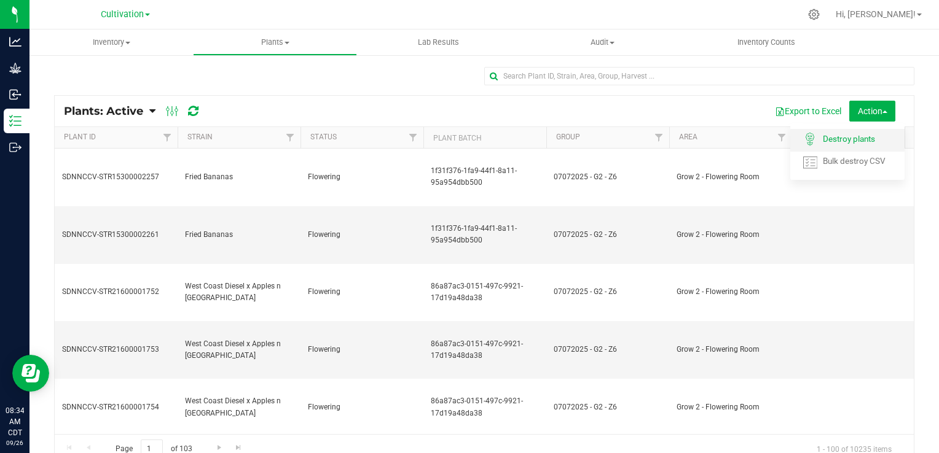
click at [855, 135] on span "Destroy plants" at bounding box center [849, 139] width 52 height 10
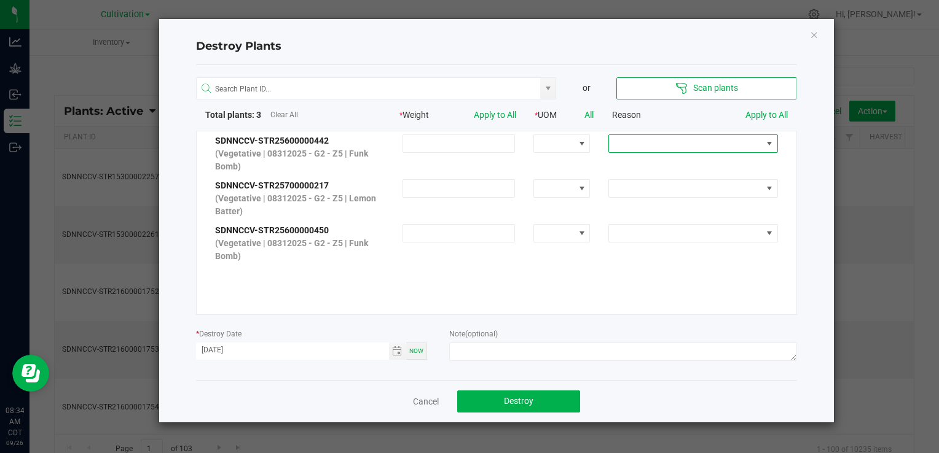
click at [715, 136] on span at bounding box center [685, 143] width 152 height 17
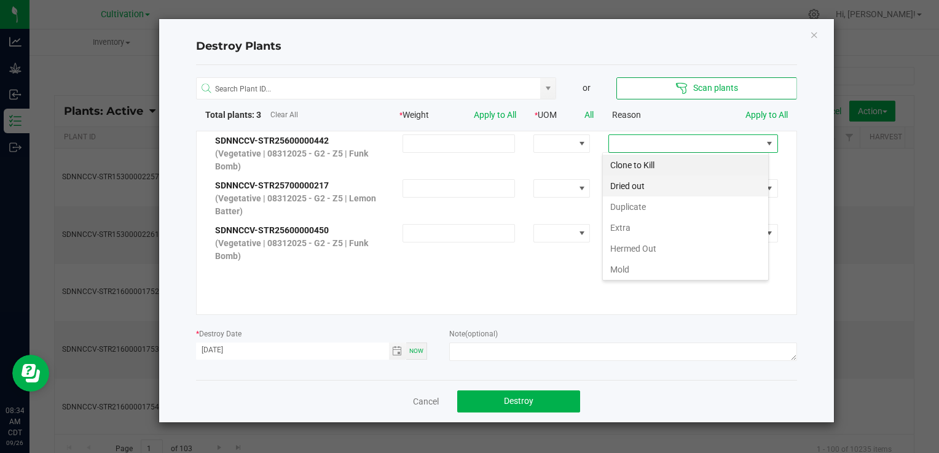
click at [670, 189] on li "Dried out" at bounding box center [685, 186] width 165 height 21
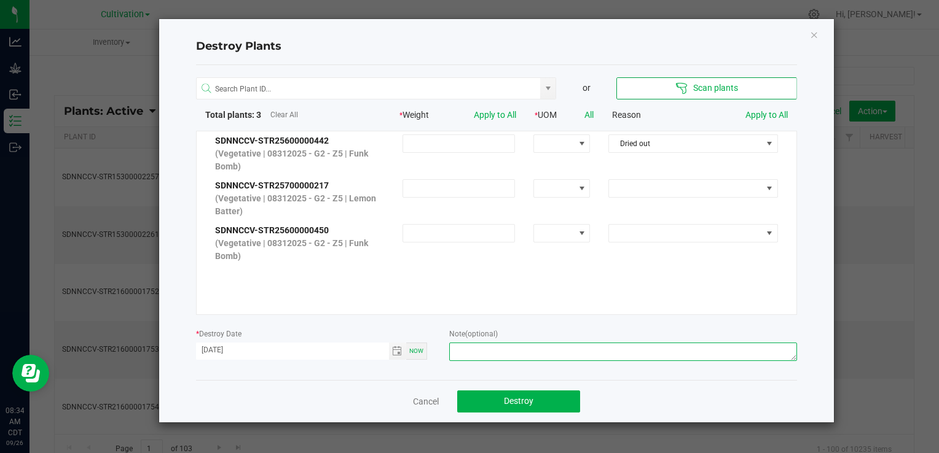
click at [591, 359] on textarea at bounding box center [622, 352] width 347 height 18
type textarea "Dead - SC"
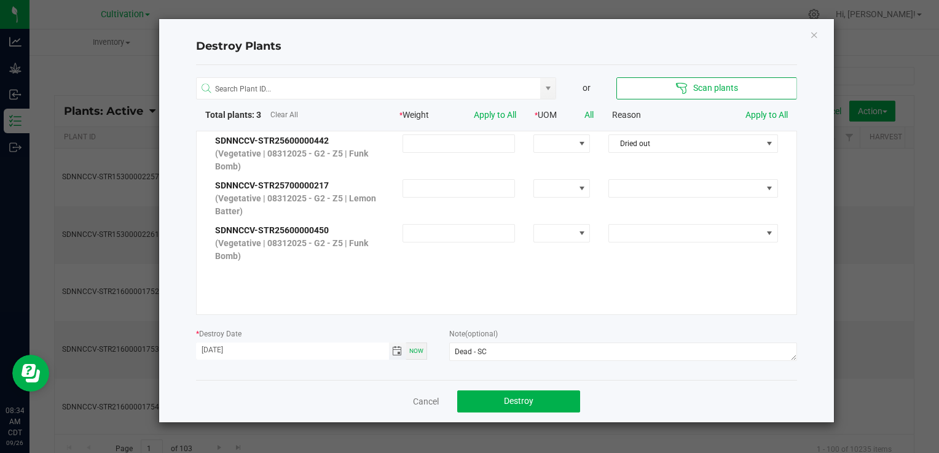
click at [217, 353] on input "[DATE]" at bounding box center [292, 350] width 193 height 15
type input "[DATE]"
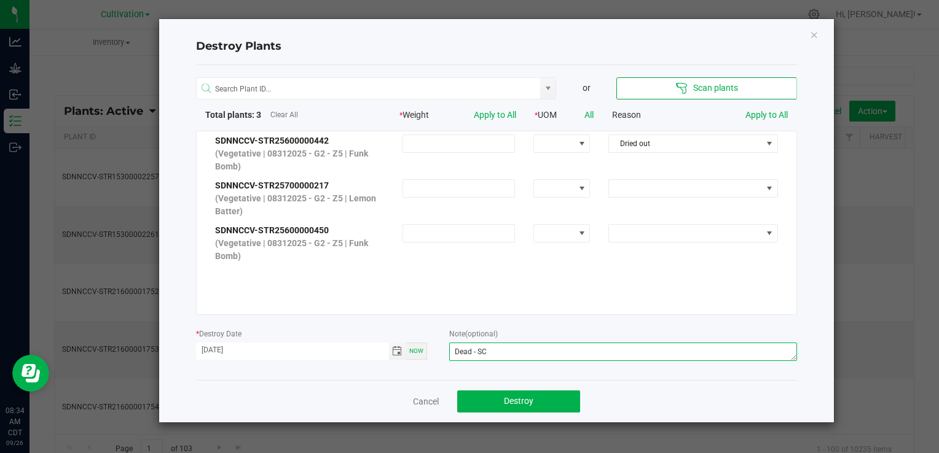
click at [501, 354] on textarea "Dead - SC" at bounding box center [622, 352] width 347 height 18
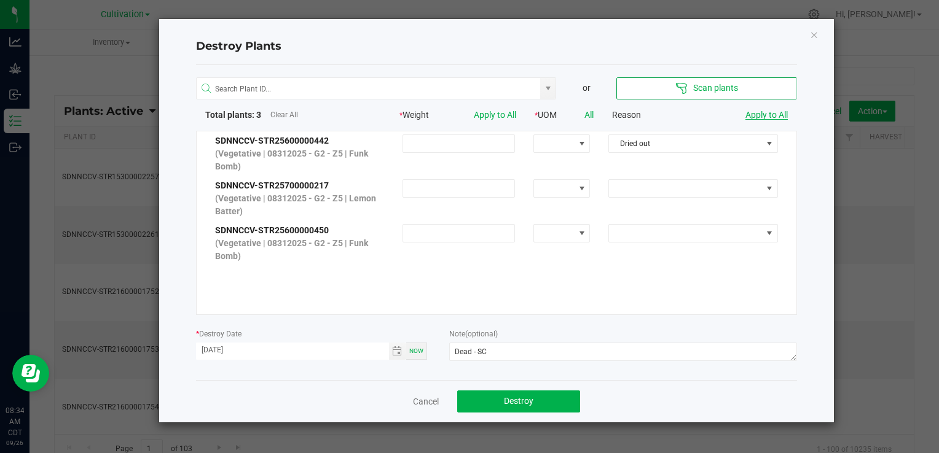
click at [773, 117] on link "Apply to All" at bounding box center [766, 115] width 42 height 10
click at [513, 401] on span "Destroy" at bounding box center [518, 401] width 29 height 10
